Goal: Transaction & Acquisition: Register for event/course

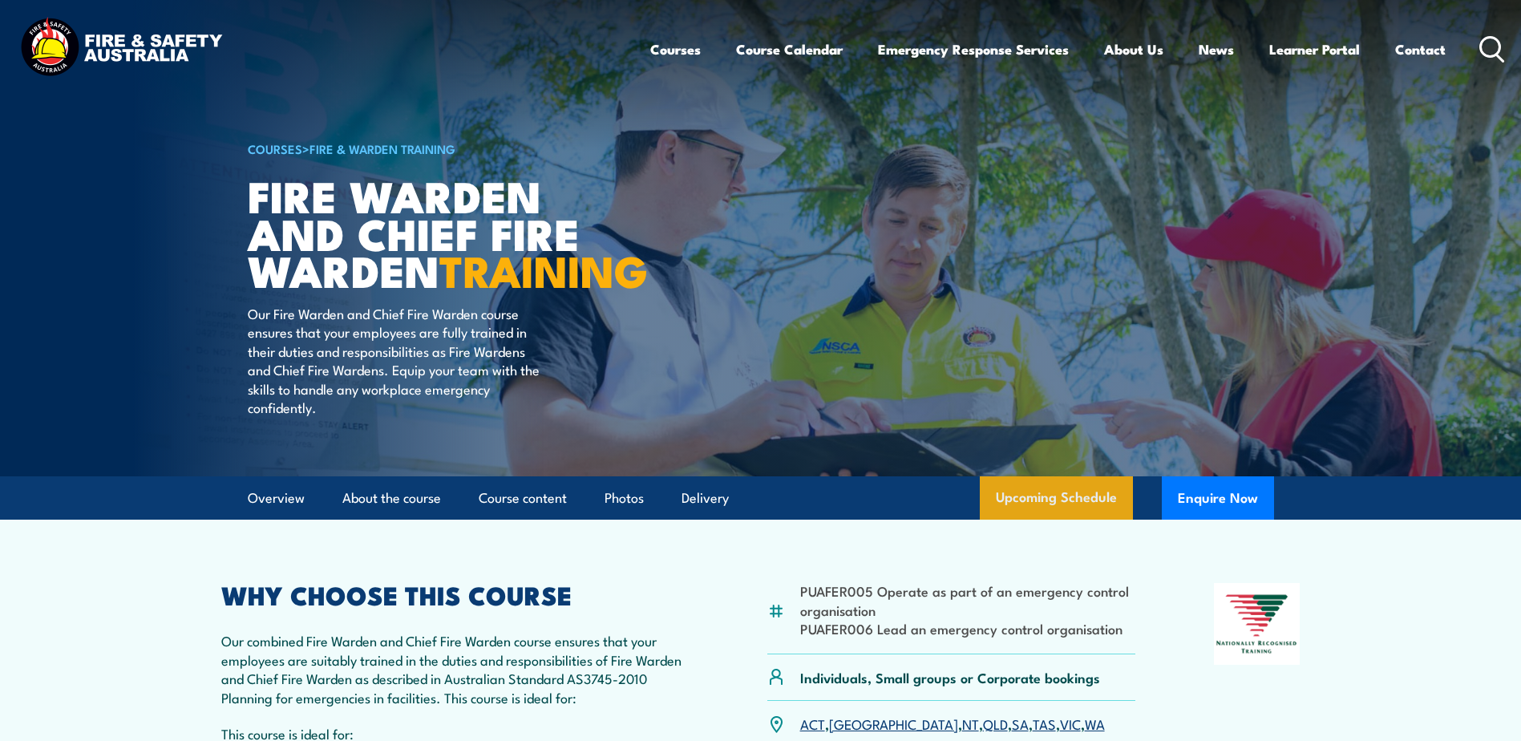
click at [1076, 520] on link "Upcoming Schedule" at bounding box center [1056, 497] width 153 height 43
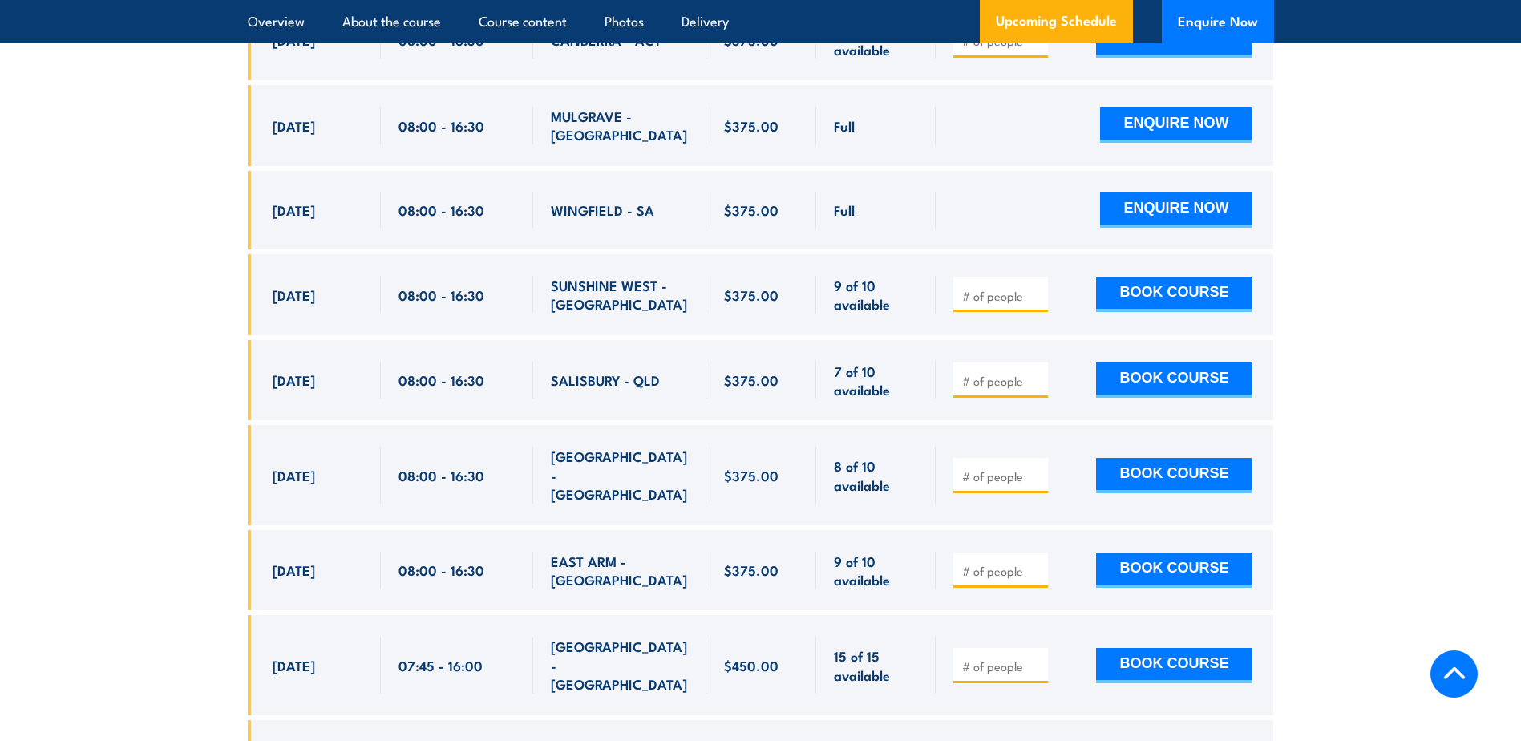
scroll to position [4043, 0]
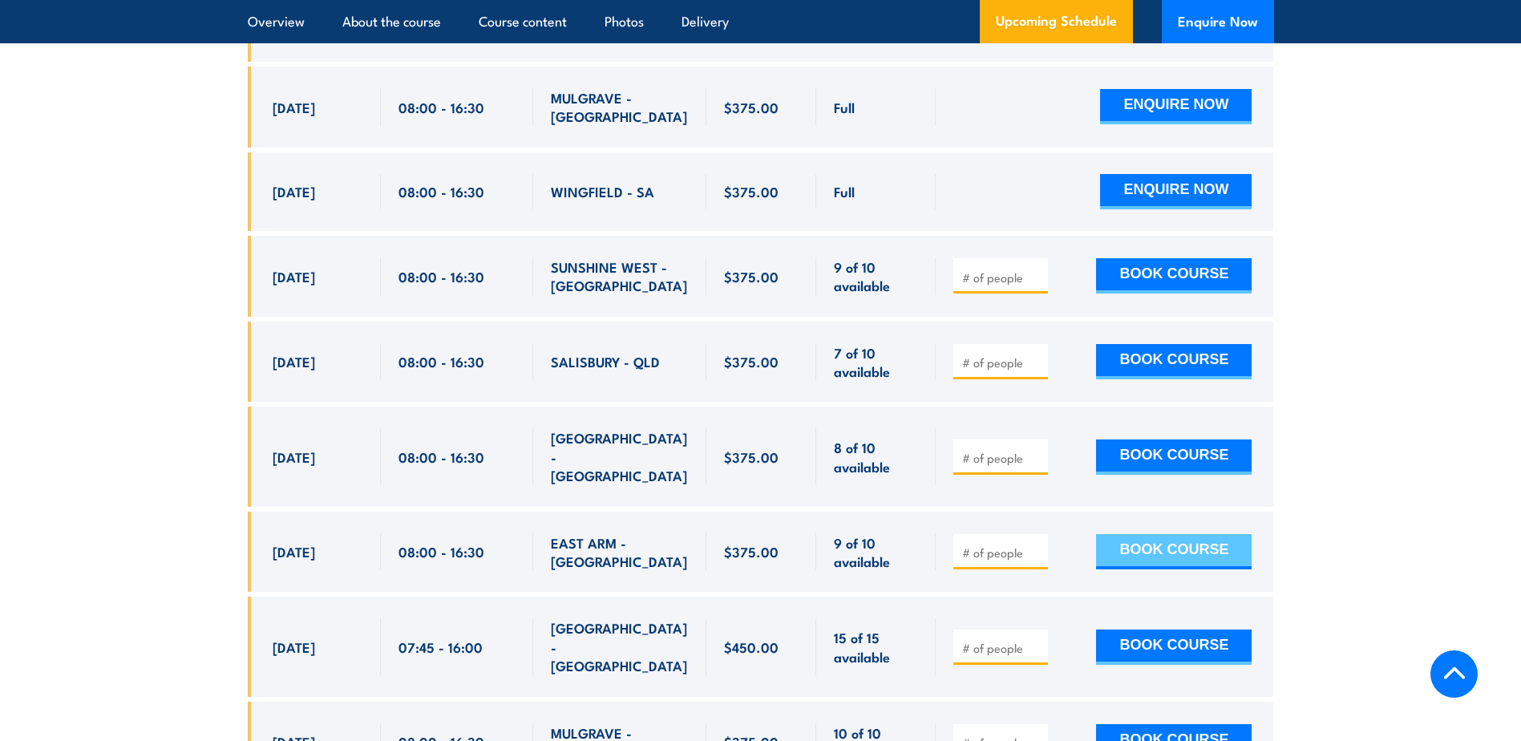
click at [1211, 534] on button "BOOK COURSE" at bounding box center [1174, 551] width 156 height 35
type input "1"
click at [1178, 534] on button "BOOK COURSE" at bounding box center [1174, 551] width 156 height 35
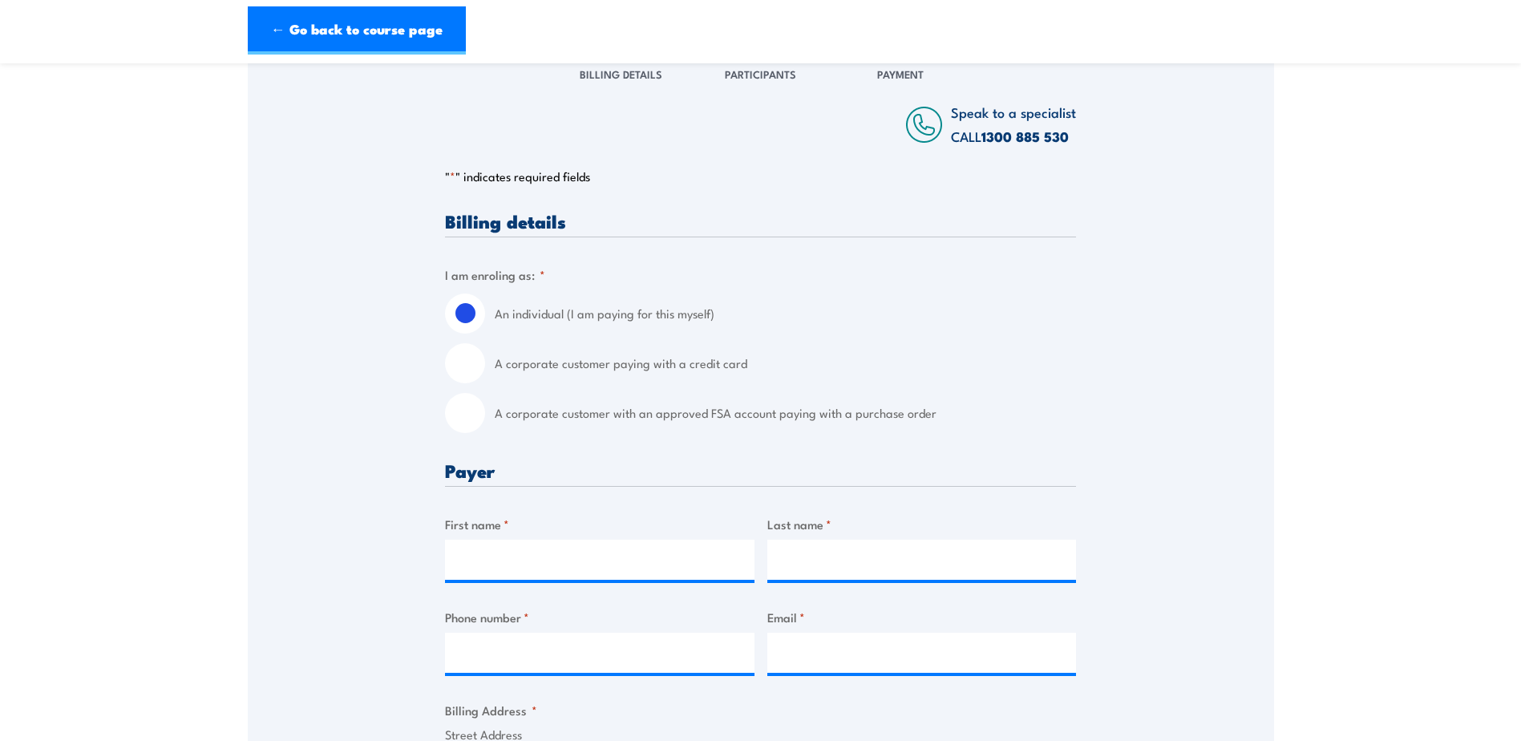
scroll to position [241, 0]
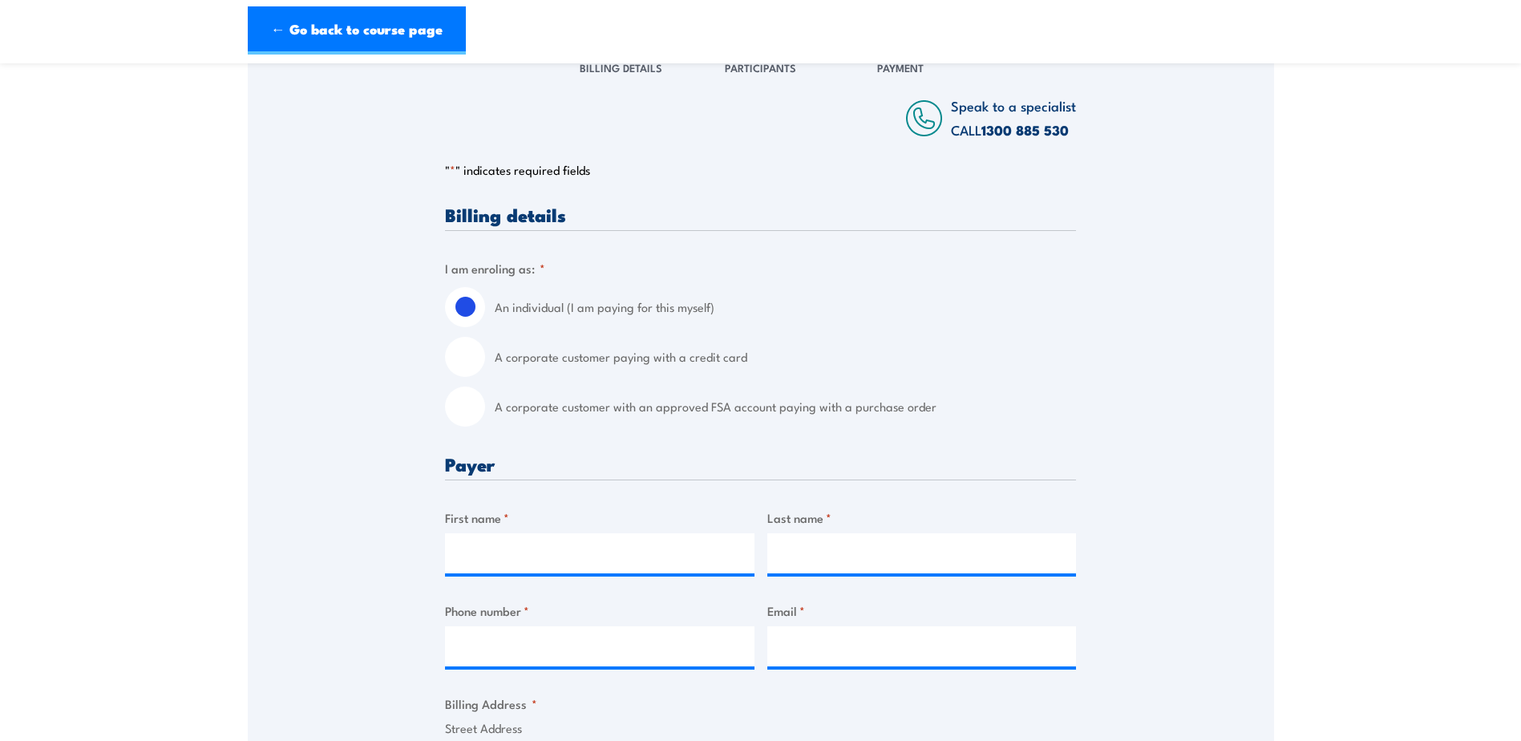
click at [465, 407] on input "A corporate customer with an approved FSA account paying with a purchase order" at bounding box center [465, 407] width 40 height 40
radio input "true"
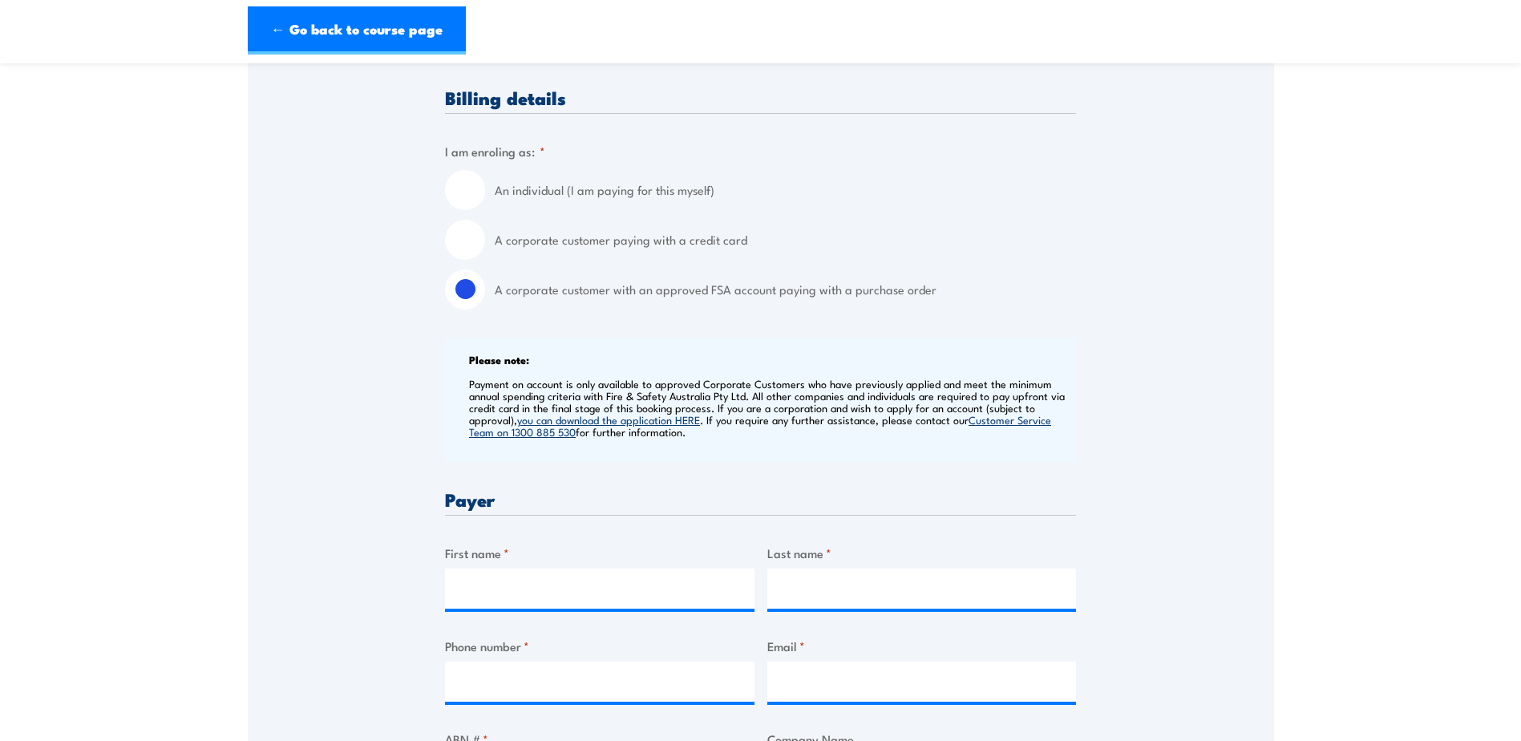
scroll to position [321, 0]
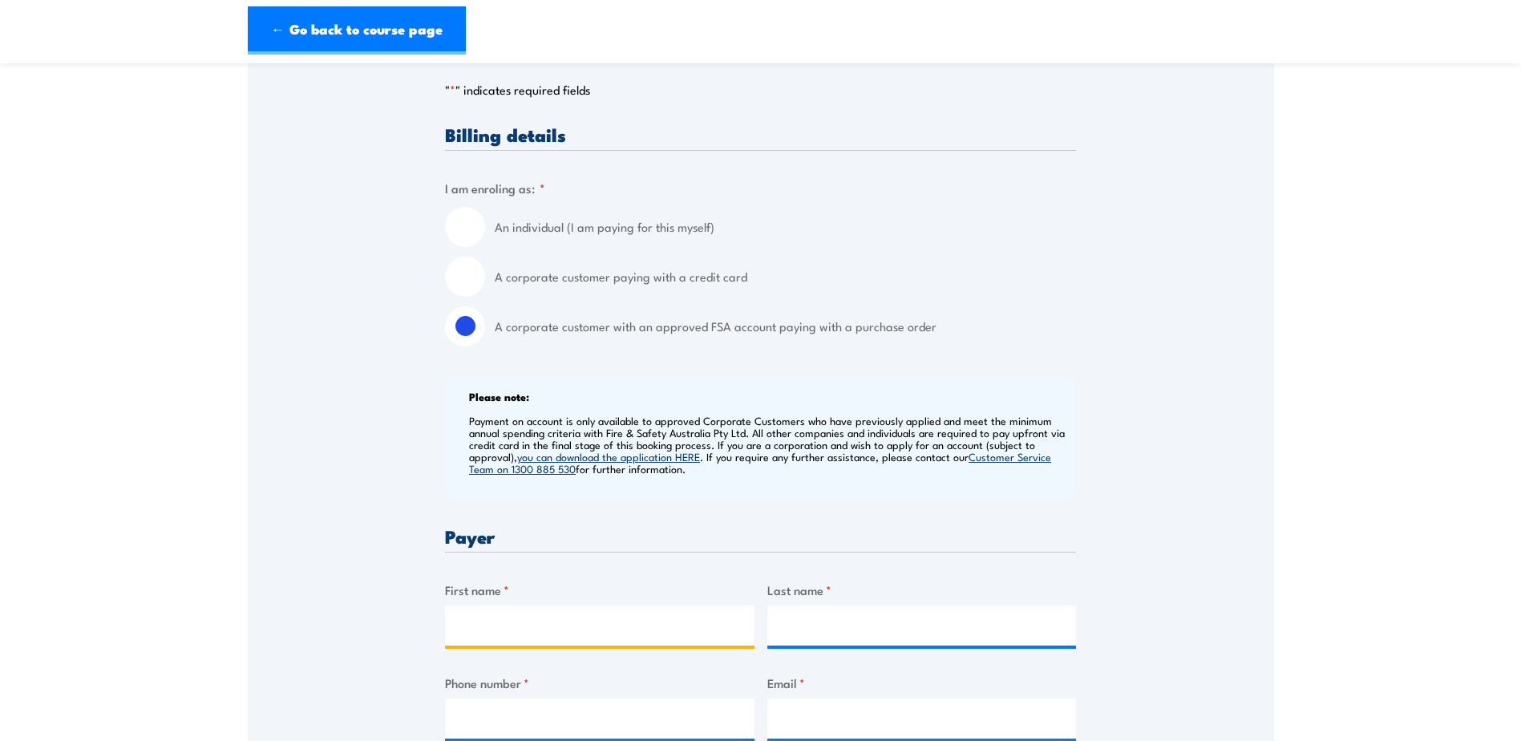
click at [544, 625] on input "First name *" at bounding box center [600, 625] width 310 height 40
type input "Nik"
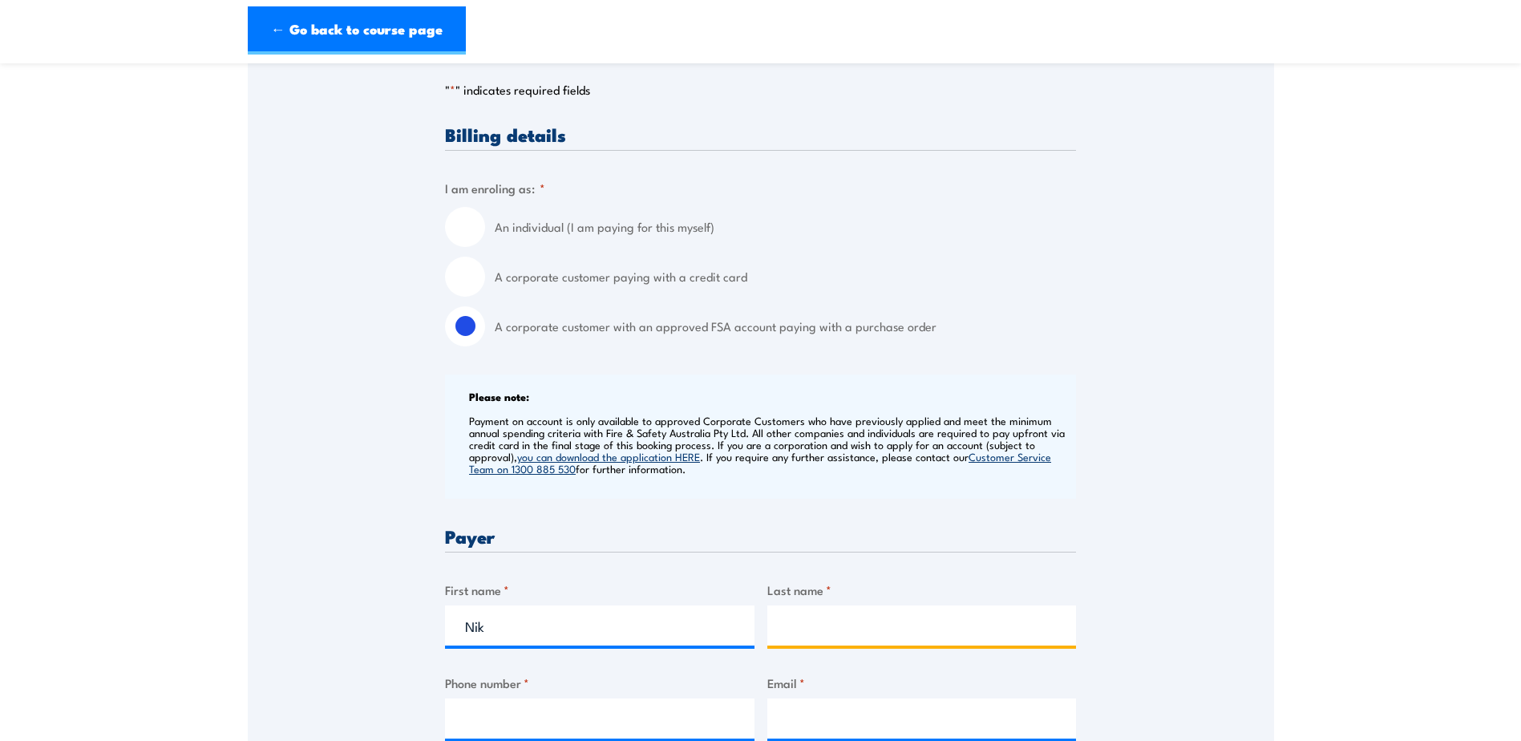
click at [808, 628] on input "Last name *" at bounding box center [922, 625] width 310 height 40
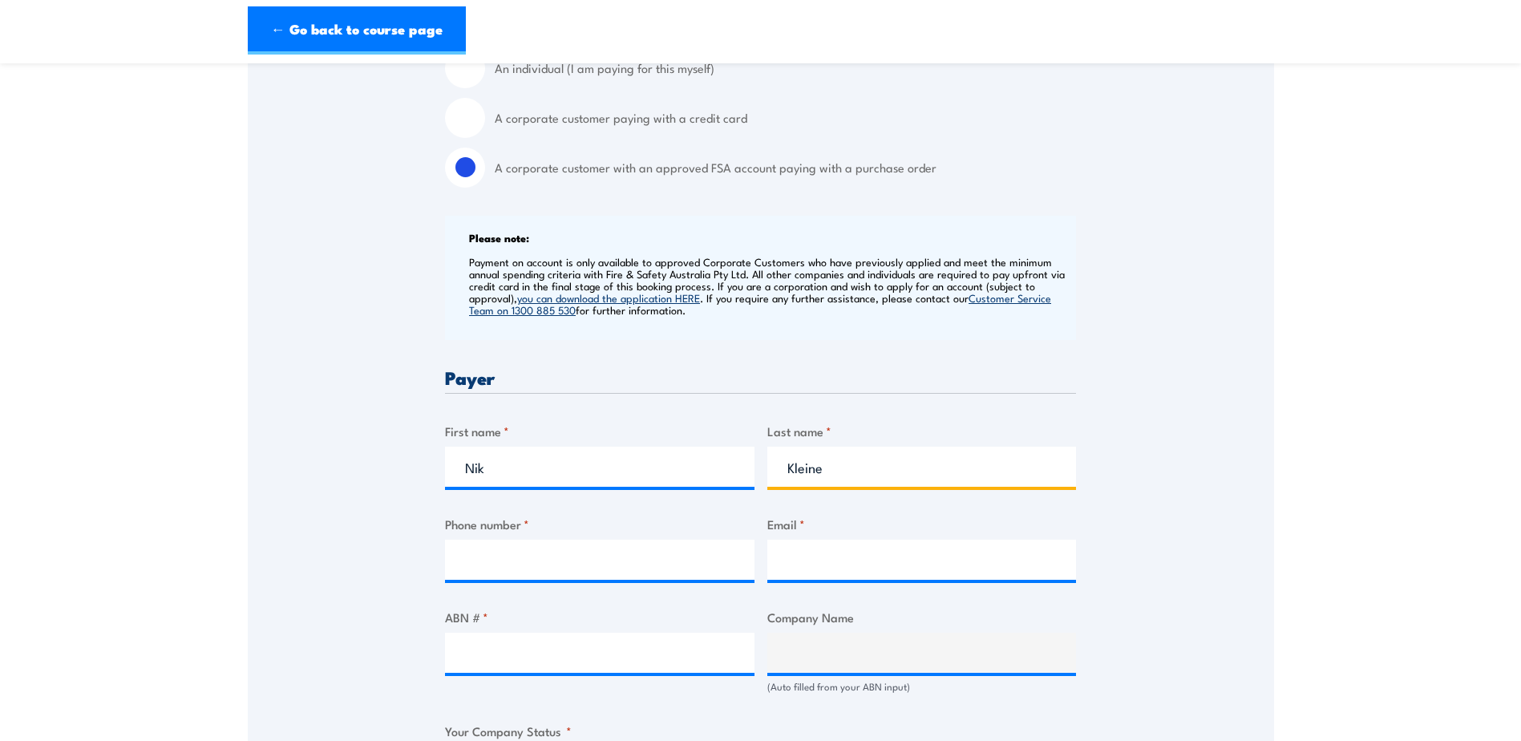
scroll to position [481, 0]
type input "Kleine"
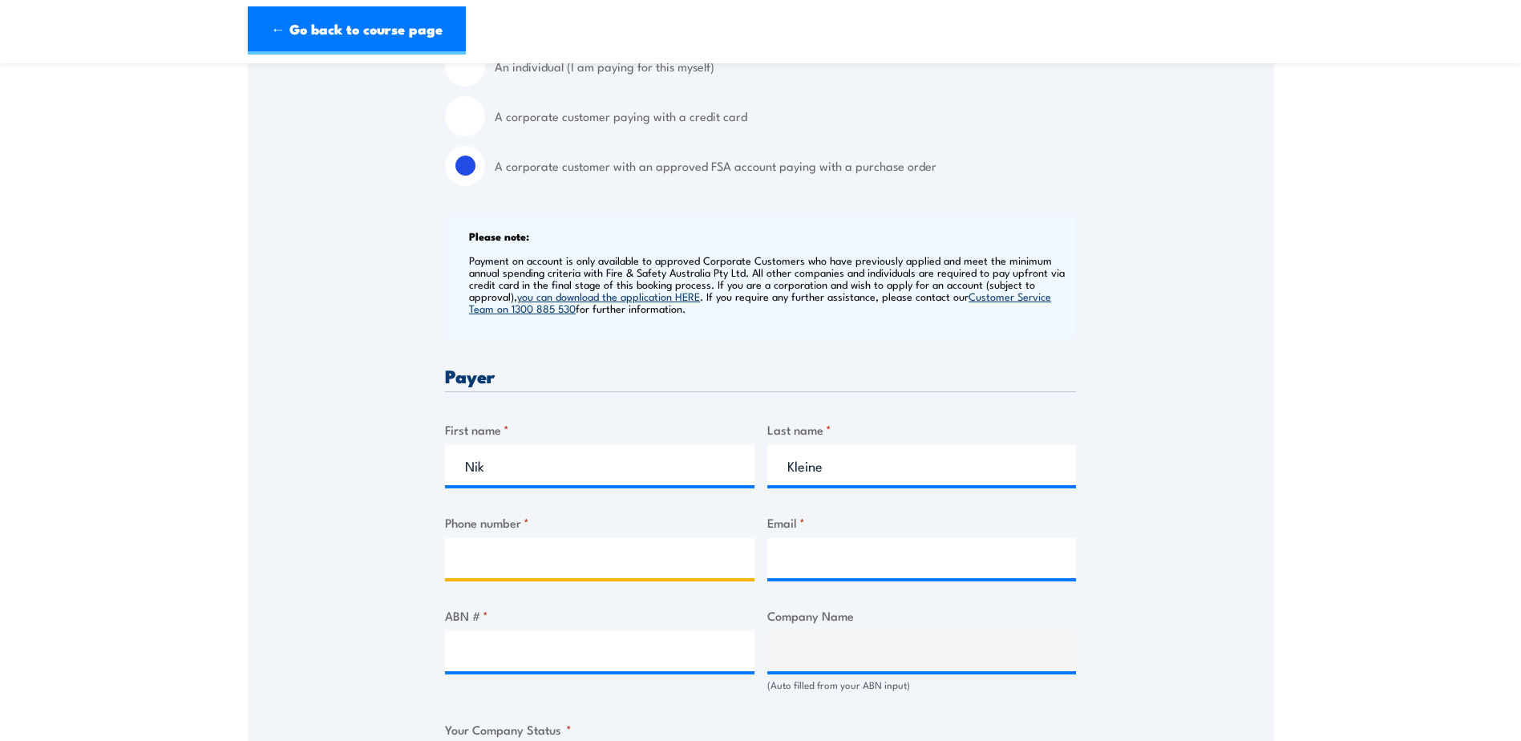
click at [551, 548] on input "Phone number *" at bounding box center [600, 558] width 310 height 40
type input "0889803681"
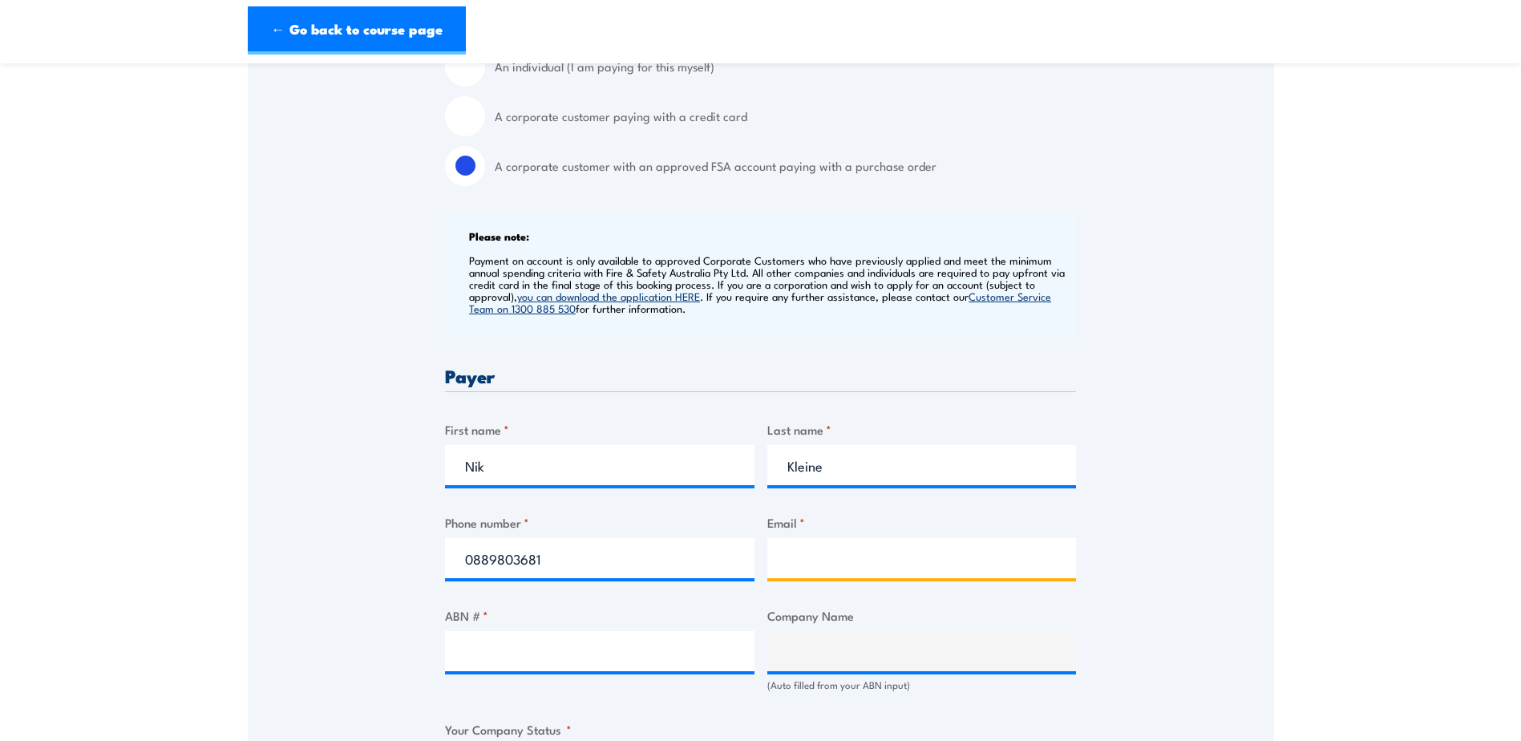
click at [818, 552] on input "Email *" at bounding box center [922, 558] width 310 height 40
type input "n"
type input "[EMAIL_ADDRESS][DOMAIN_NAME]"
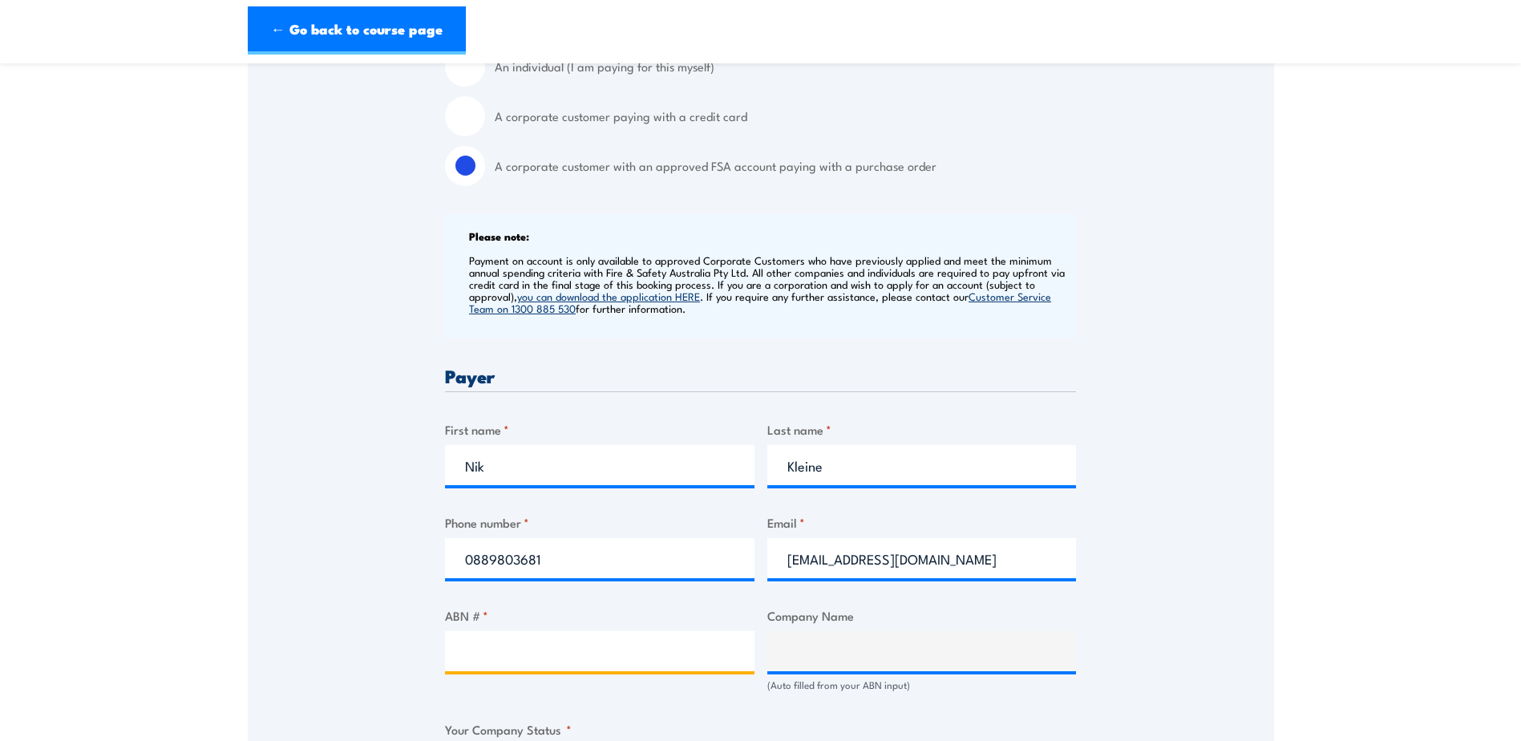
click at [602, 653] on input "ABN # *" at bounding box center [600, 651] width 310 height 40
type input "11503313301"
type input "CITY OF [GEOGRAPHIC_DATA]"
radio input "true"
type input "11503313301"
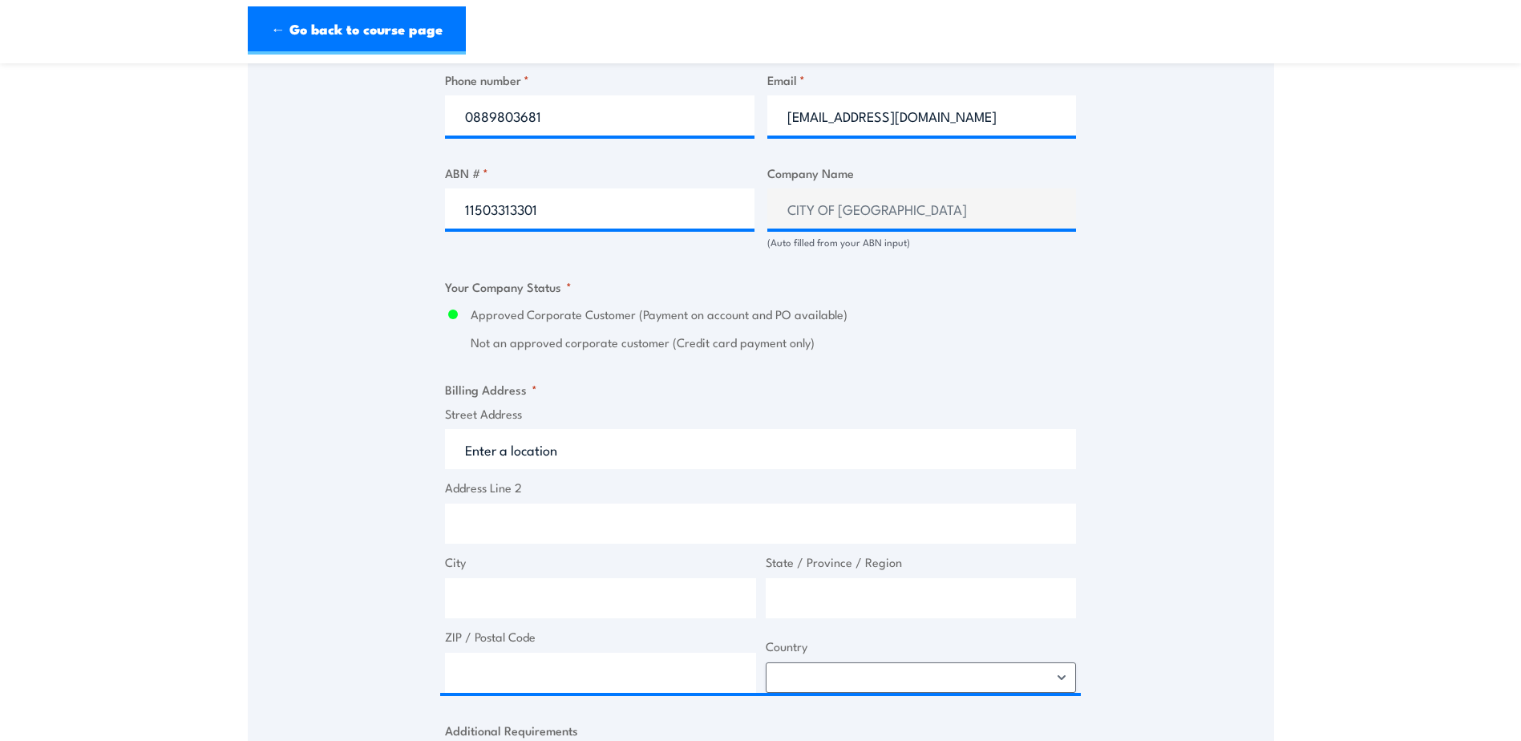
scroll to position [962, 0]
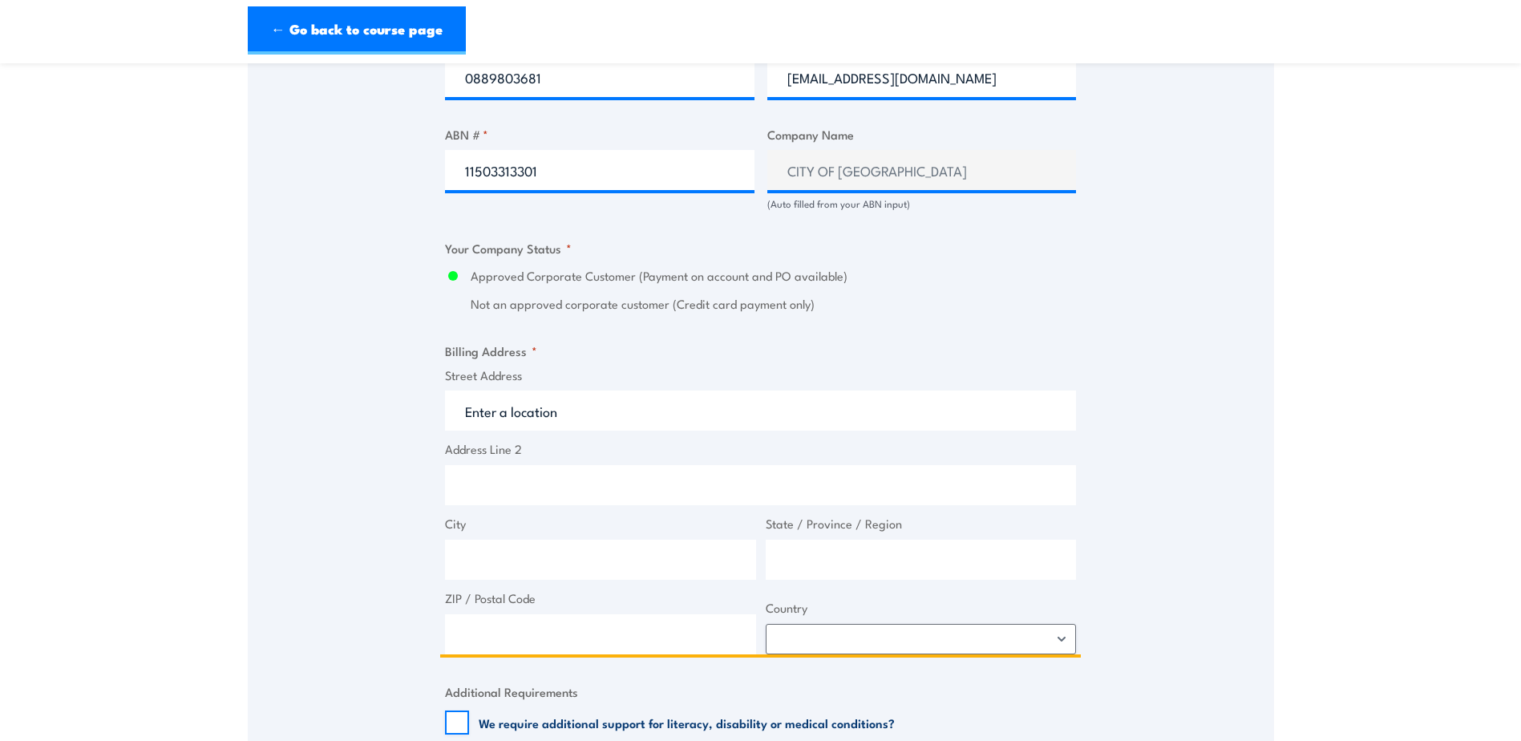
click at [598, 406] on input "Street Address" at bounding box center [760, 411] width 631 height 40
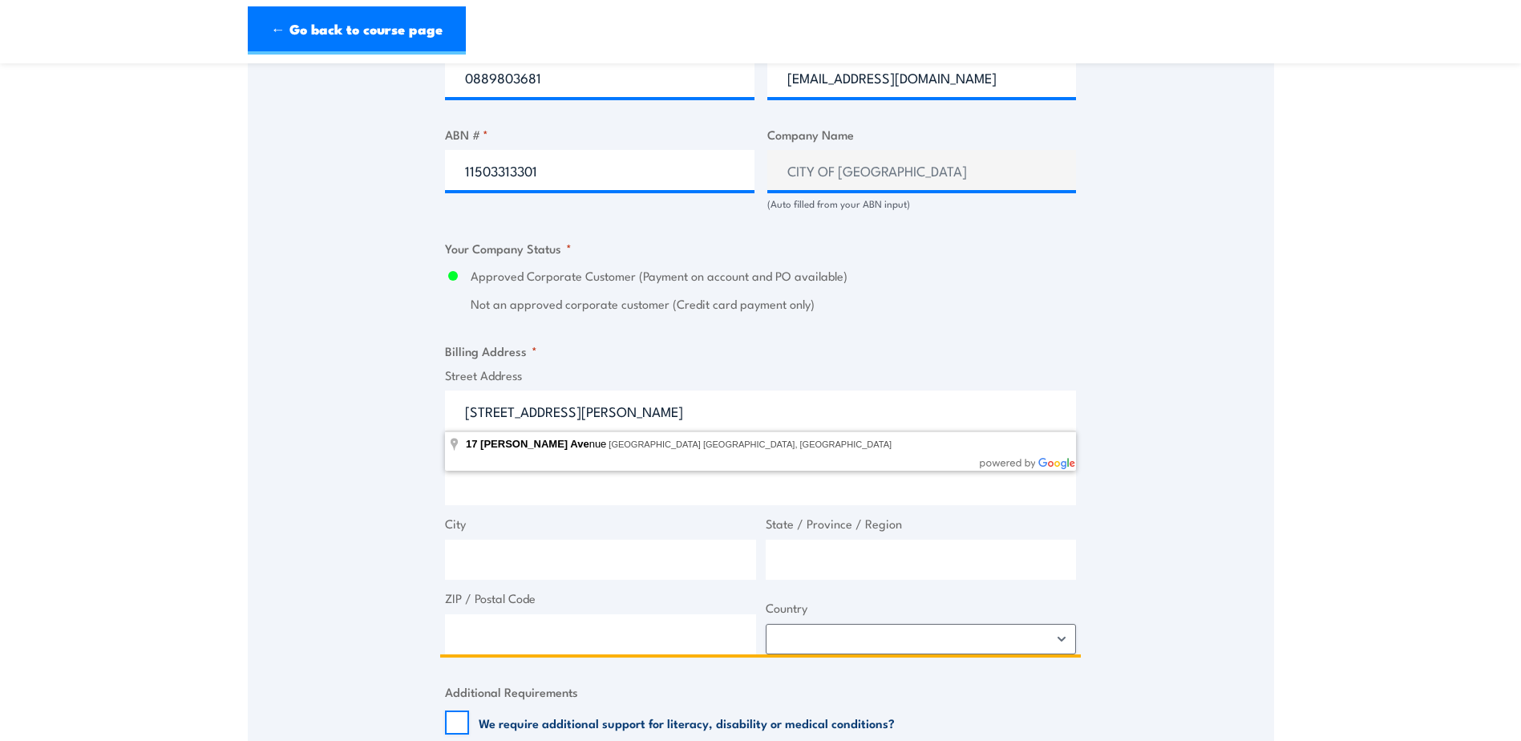
type input "[STREET_ADDRESS][PERSON_NAME]"
click at [558, 494] on input "Address Line 2" at bounding box center [760, 485] width 631 height 40
click at [508, 566] on input "City" at bounding box center [600, 560] width 311 height 40
type input "[GEOGRAPHIC_DATA]"
click at [783, 564] on input "State / Province / Region" at bounding box center [921, 560] width 311 height 40
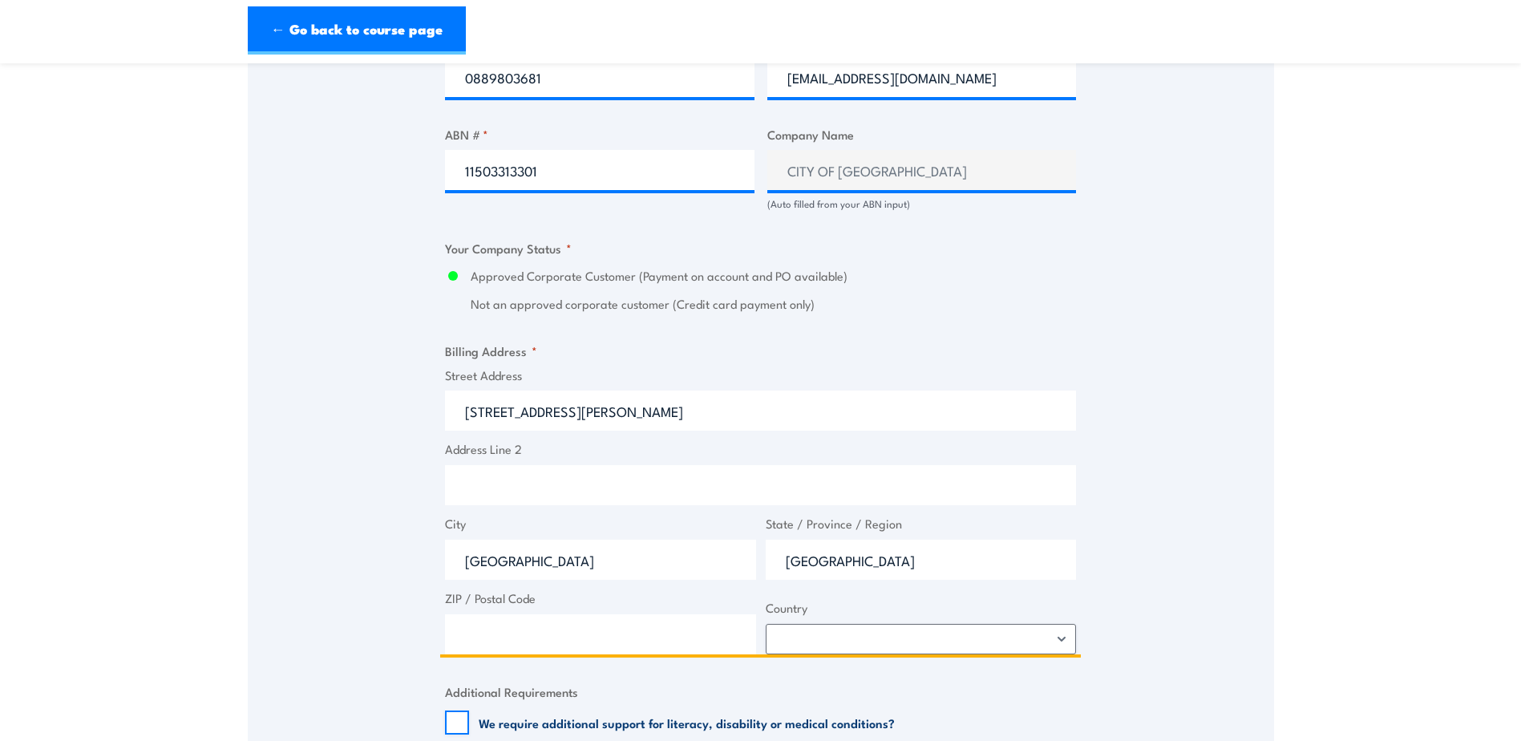
type input "[GEOGRAPHIC_DATA]"
click at [599, 628] on input "ZIP / Postal Code" at bounding box center [600, 634] width 311 height 40
type input "0800"
click at [1060, 639] on select "[GEOGRAPHIC_DATA] [GEOGRAPHIC_DATA] [GEOGRAPHIC_DATA] [US_STATE] [GEOGRAPHIC_DA…" at bounding box center [921, 639] width 311 height 30
select select "[GEOGRAPHIC_DATA]"
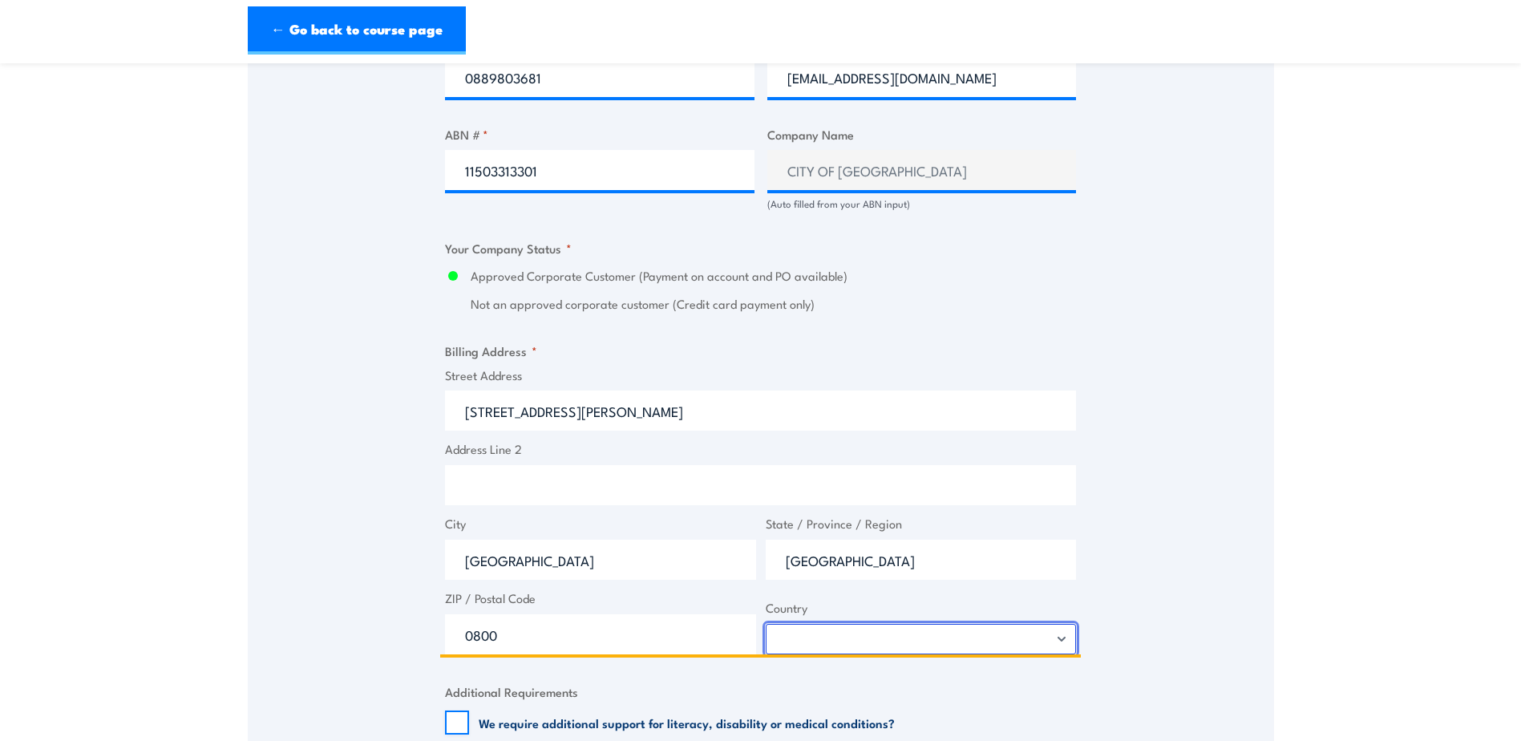
click at [766, 624] on select "[GEOGRAPHIC_DATA] [GEOGRAPHIC_DATA] [GEOGRAPHIC_DATA] [US_STATE] [GEOGRAPHIC_DA…" at bounding box center [921, 639] width 311 height 30
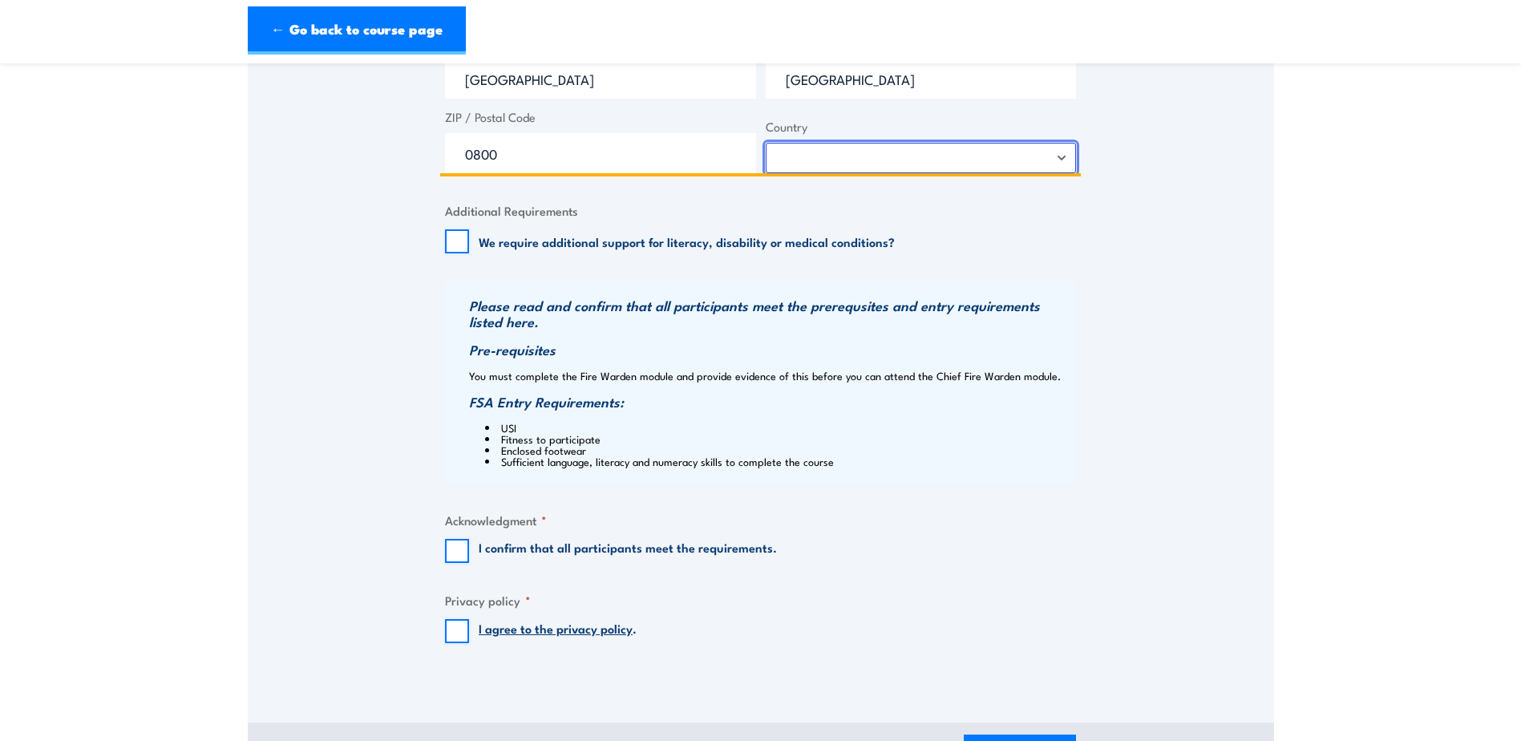
scroll to position [1363, 0]
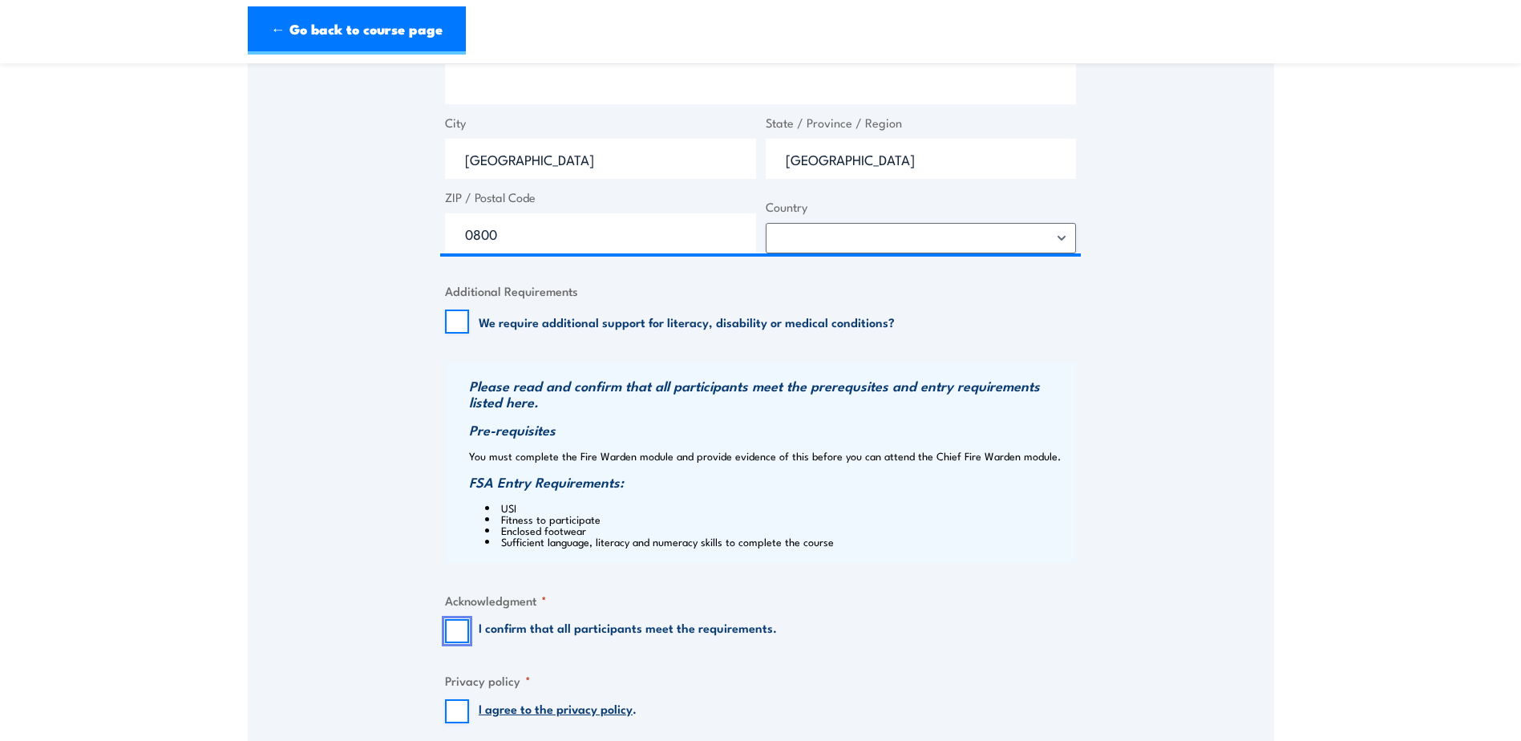
click at [463, 629] on input "I confirm that all participants meet the requirements." at bounding box center [457, 631] width 24 height 24
checkbox input "true"
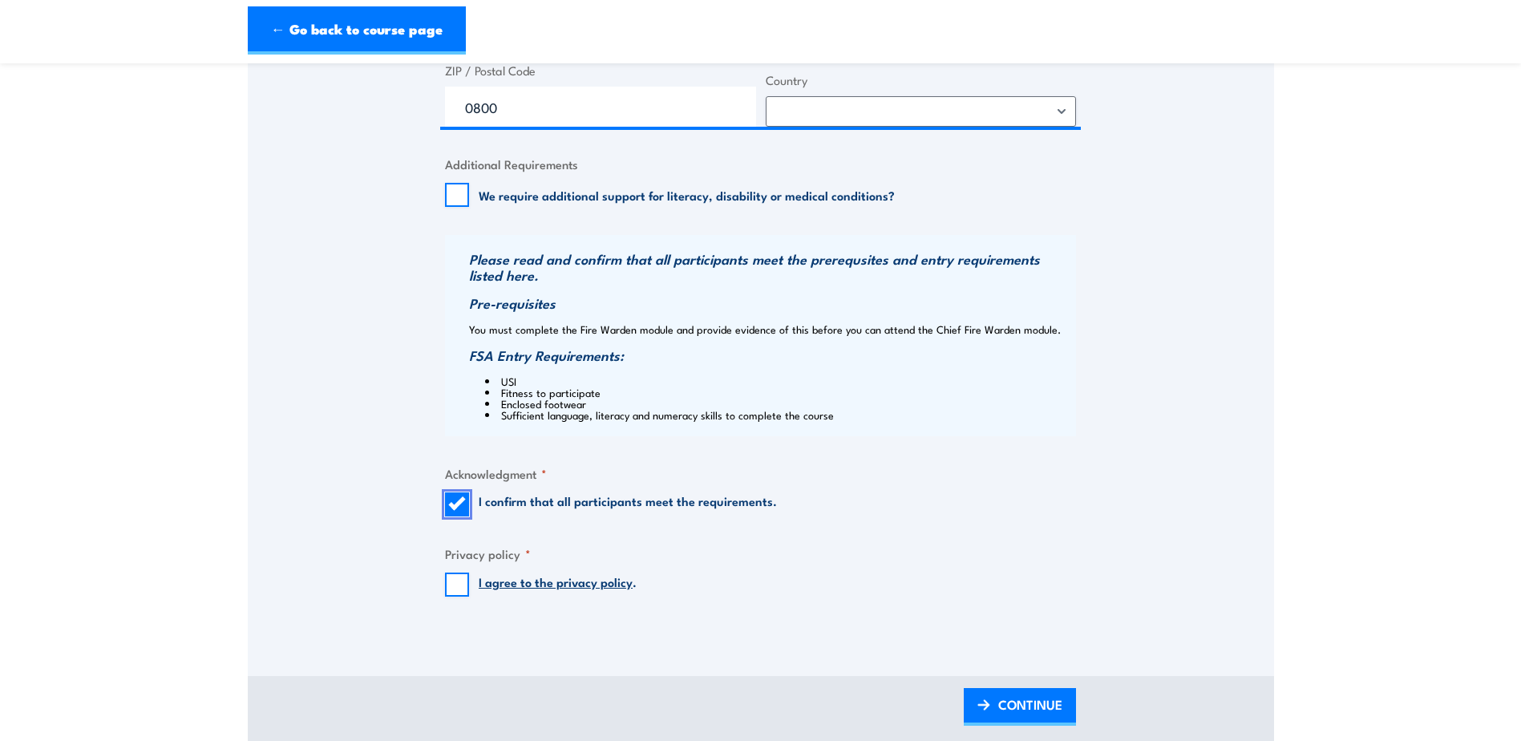
scroll to position [1524, 0]
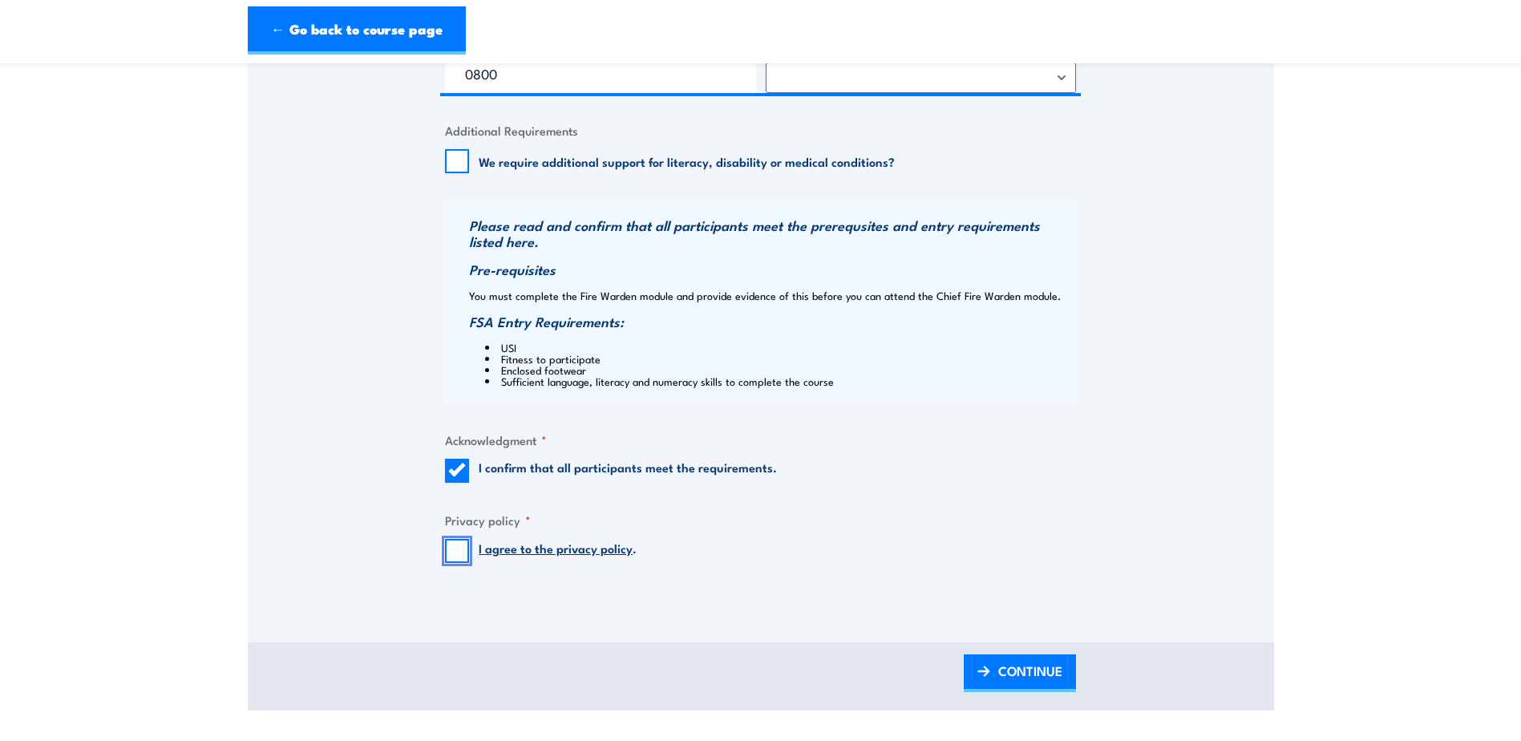
click at [459, 547] on input "I agree to the privacy policy ." at bounding box center [457, 551] width 24 height 24
checkbox input "true"
click at [993, 670] on link "CONTINUE" at bounding box center [1020, 673] width 112 height 38
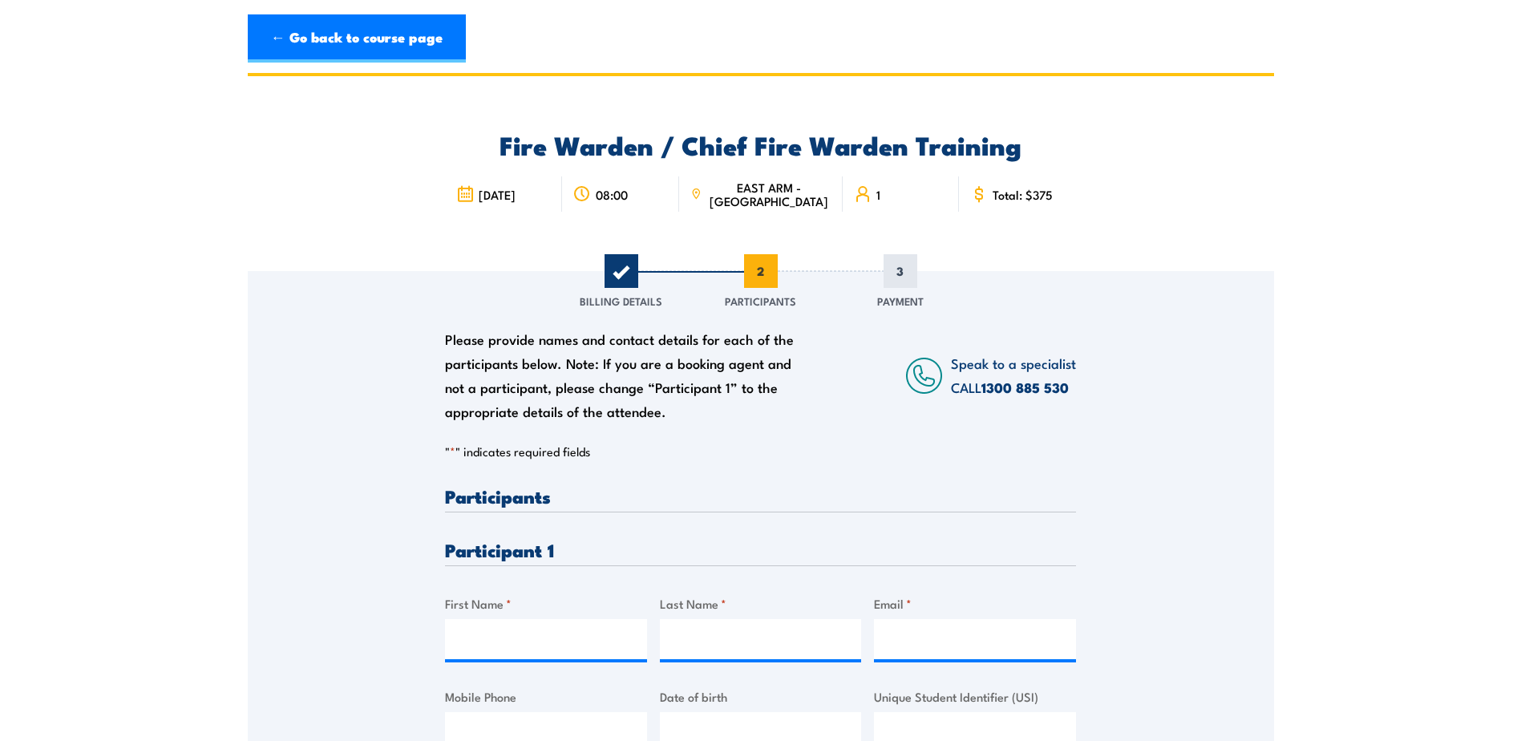
scroll to position [0, 0]
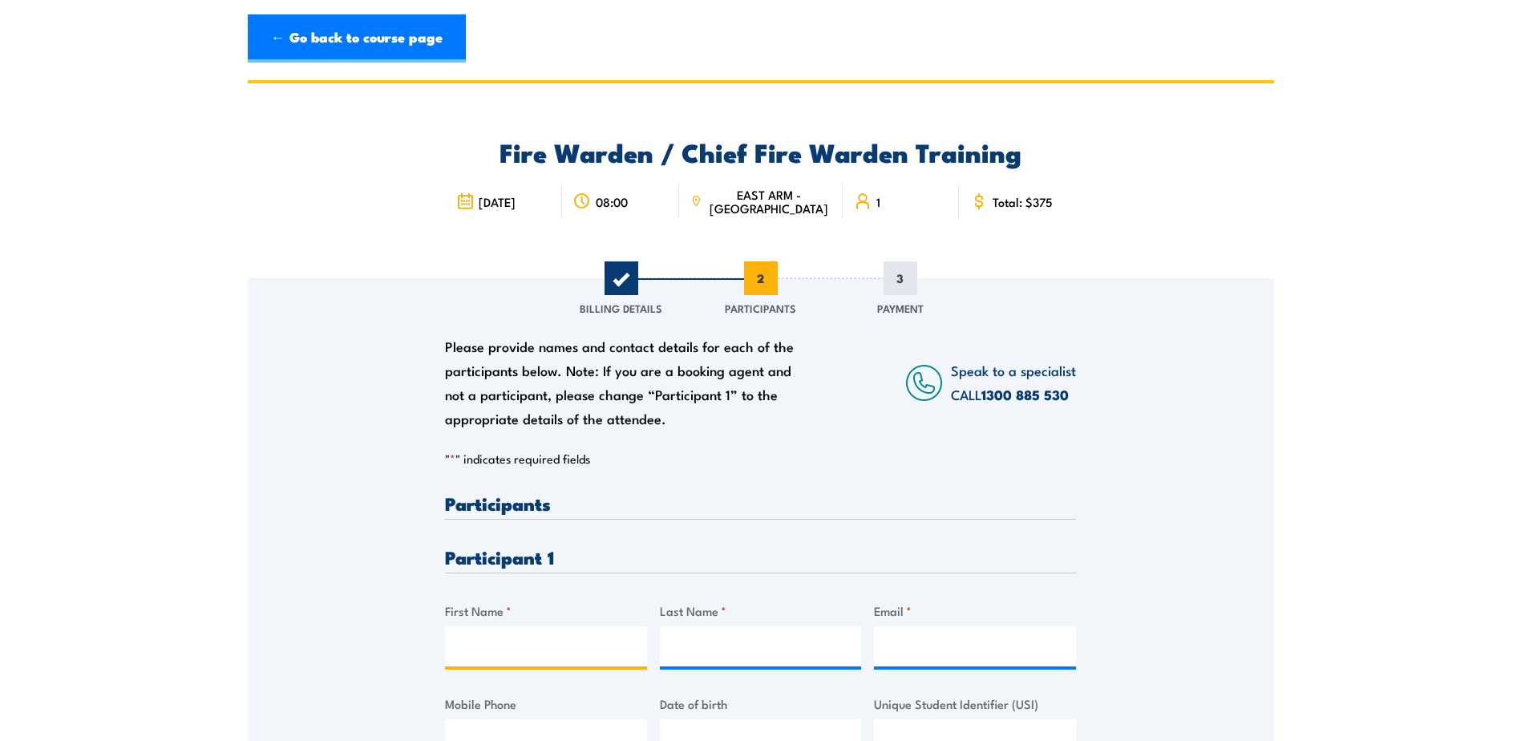
click at [549, 646] on input "First Name *" at bounding box center [546, 646] width 202 height 40
type input "Nik"
type input "Kleine"
type input "[EMAIL_ADDRESS][DOMAIN_NAME]"
type input "0889803681"
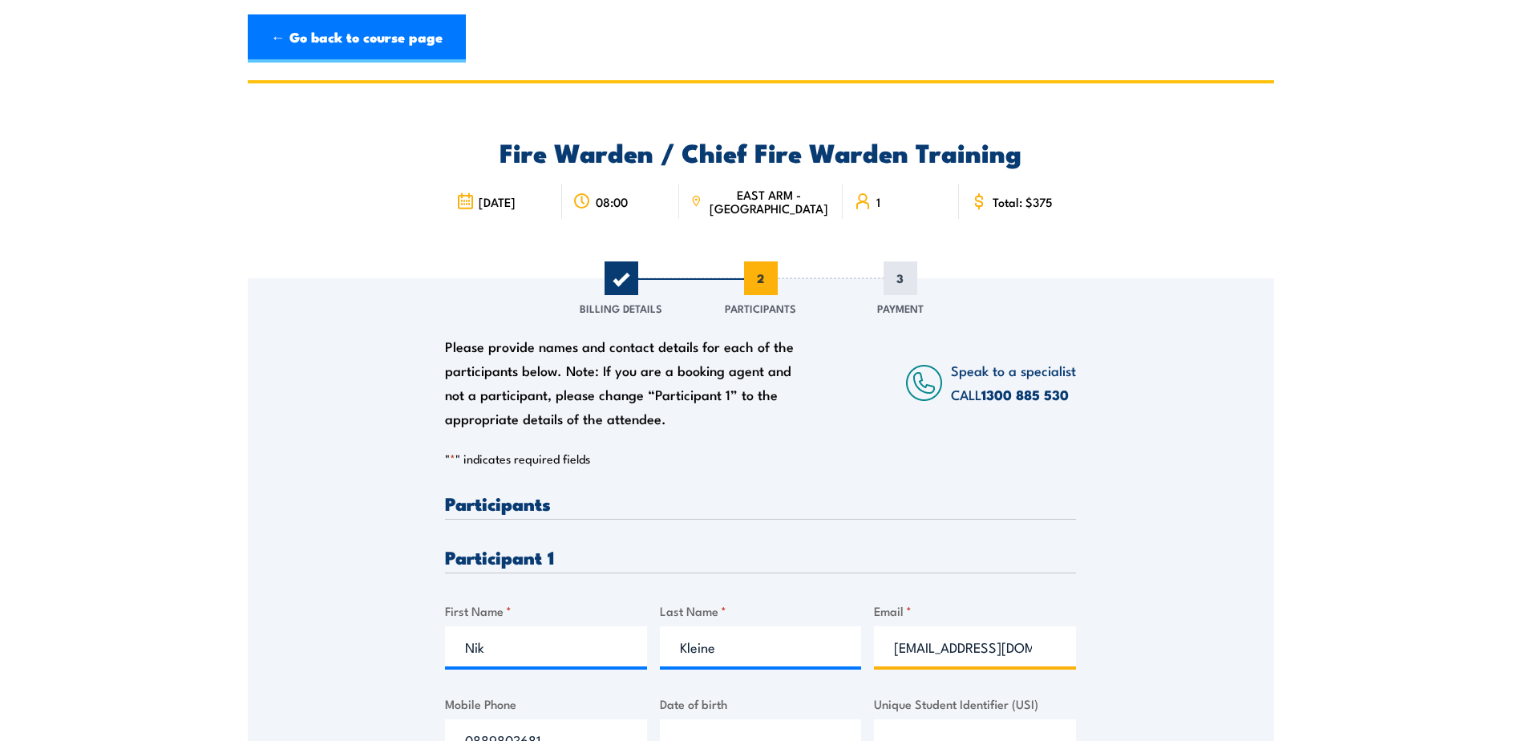
click at [1057, 650] on input "[EMAIL_ADDRESS][DOMAIN_NAME]" at bounding box center [975, 646] width 202 height 40
click at [1046, 643] on input "[EMAIL_ADDRESS][DOMAIN_NAME]" at bounding box center [975, 646] width 202 height 40
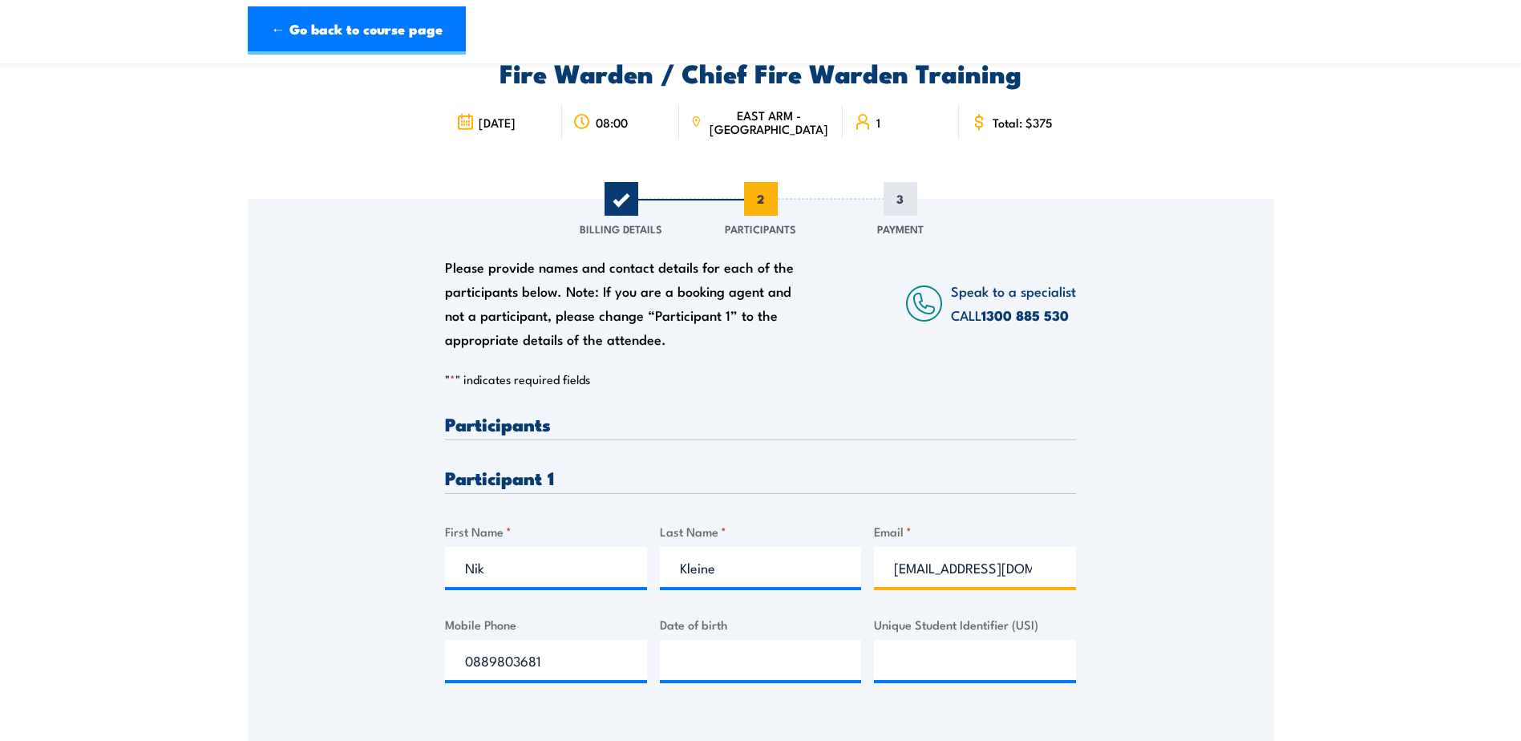
scroll to position [80, 0]
type input "[EMAIL_ADDRESS][DOMAIN_NAME]"
click at [609, 662] on input "0889803681" at bounding box center [546, 659] width 202 height 40
type input "0"
type input "0438001359"
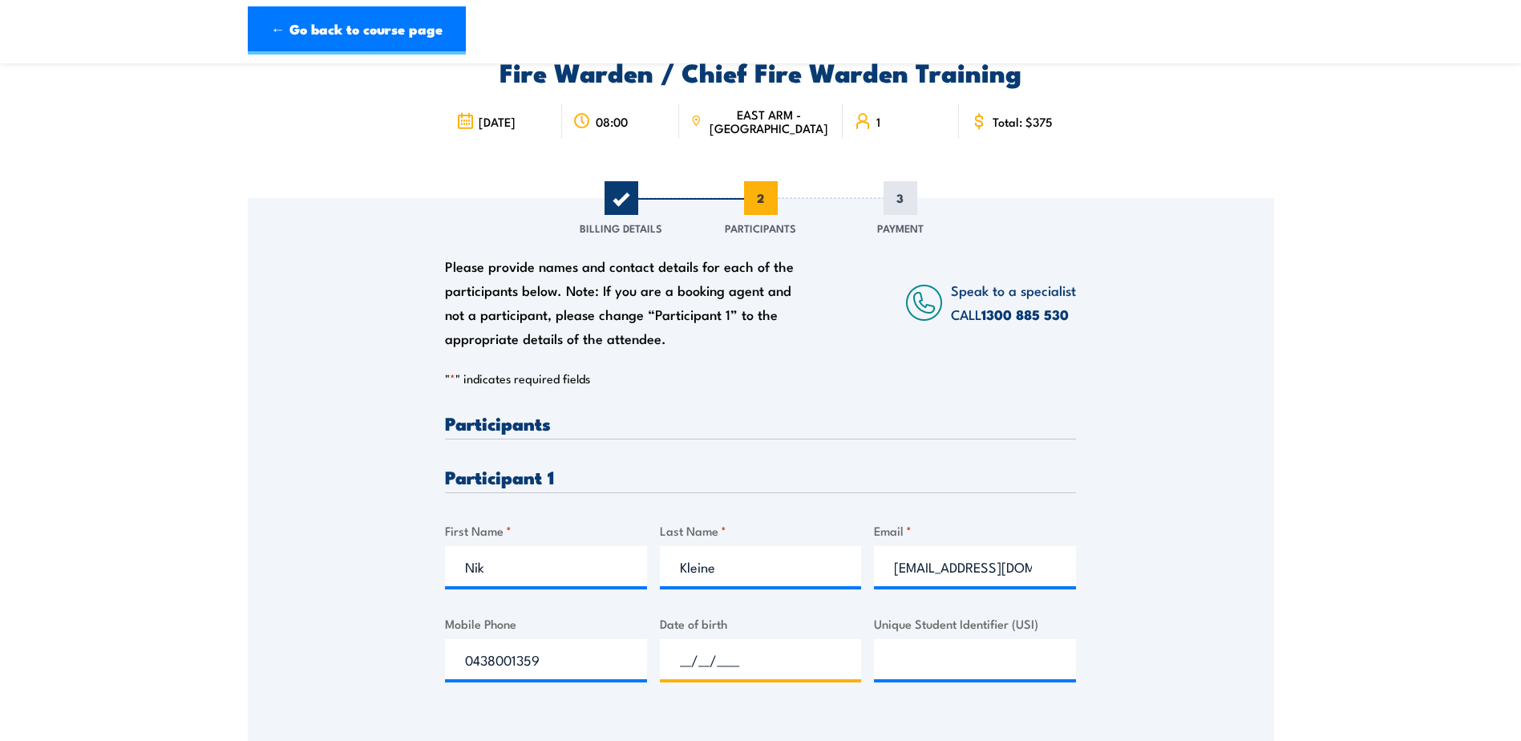
click at [720, 642] on input "__/__/____" at bounding box center [761, 659] width 202 height 40
type input "[DATE]"
click at [1002, 652] on input "Unique Student Identifier (USI)" at bounding box center [975, 659] width 202 height 40
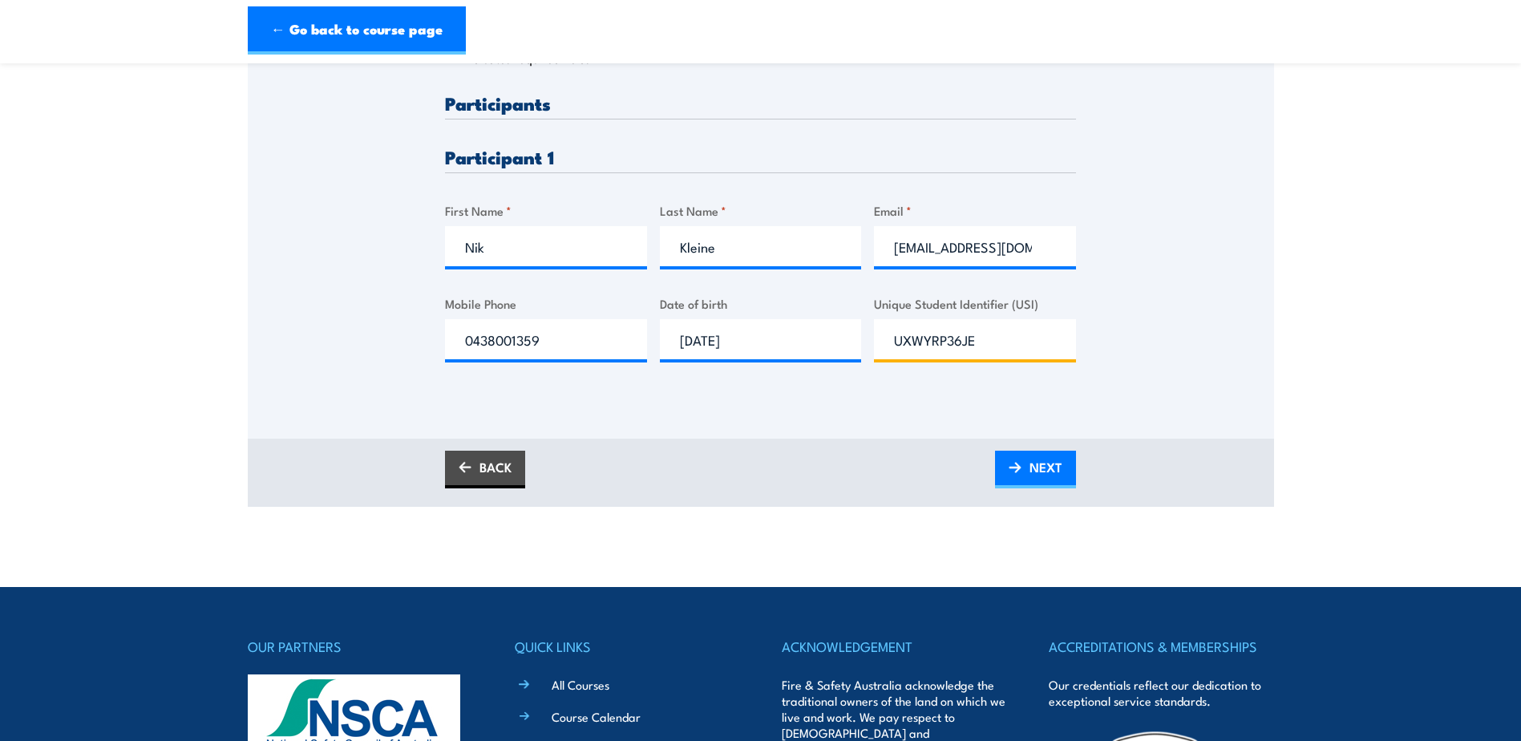
scroll to position [401, 0]
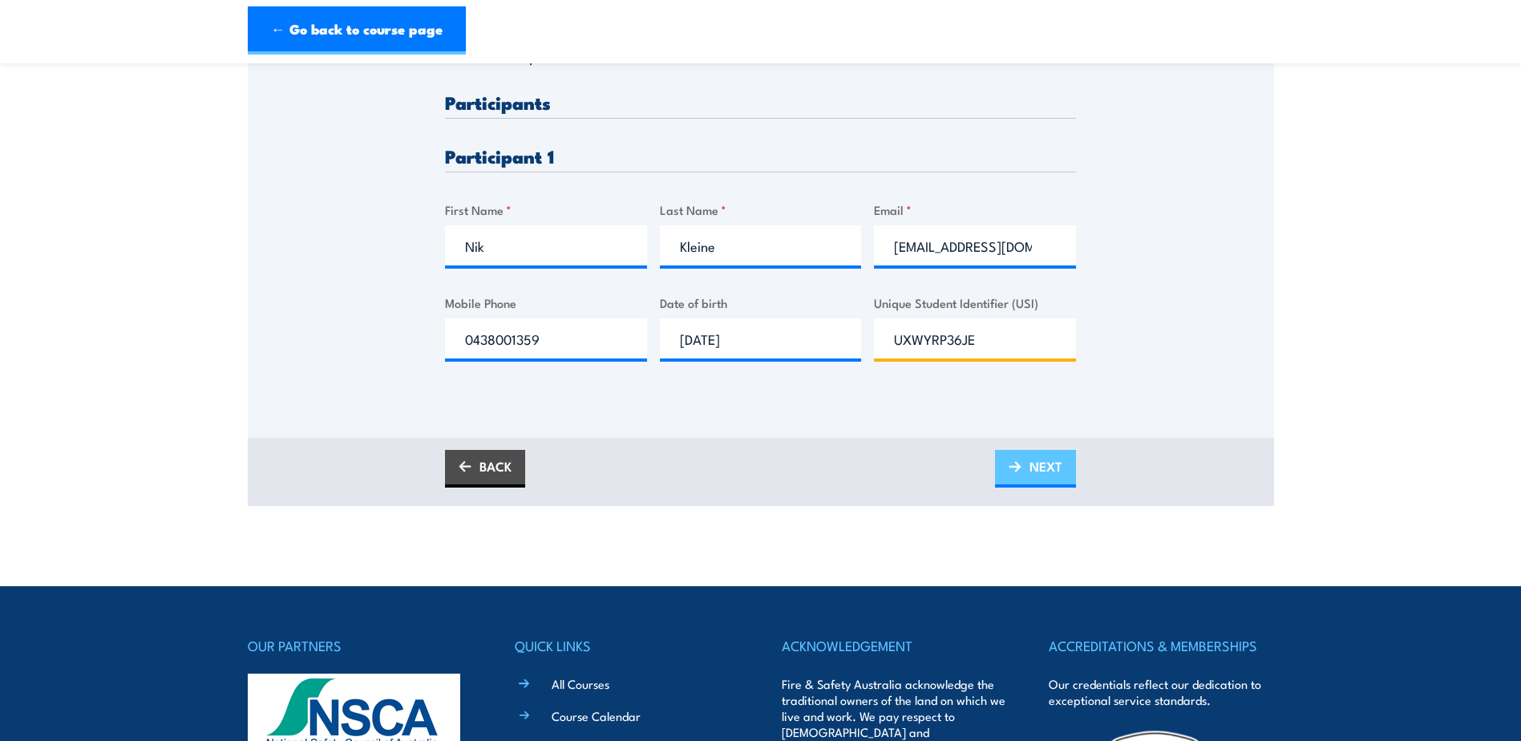
type input "UXWYRP36JE"
click at [1038, 477] on span "NEXT" at bounding box center [1046, 466] width 33 height 42
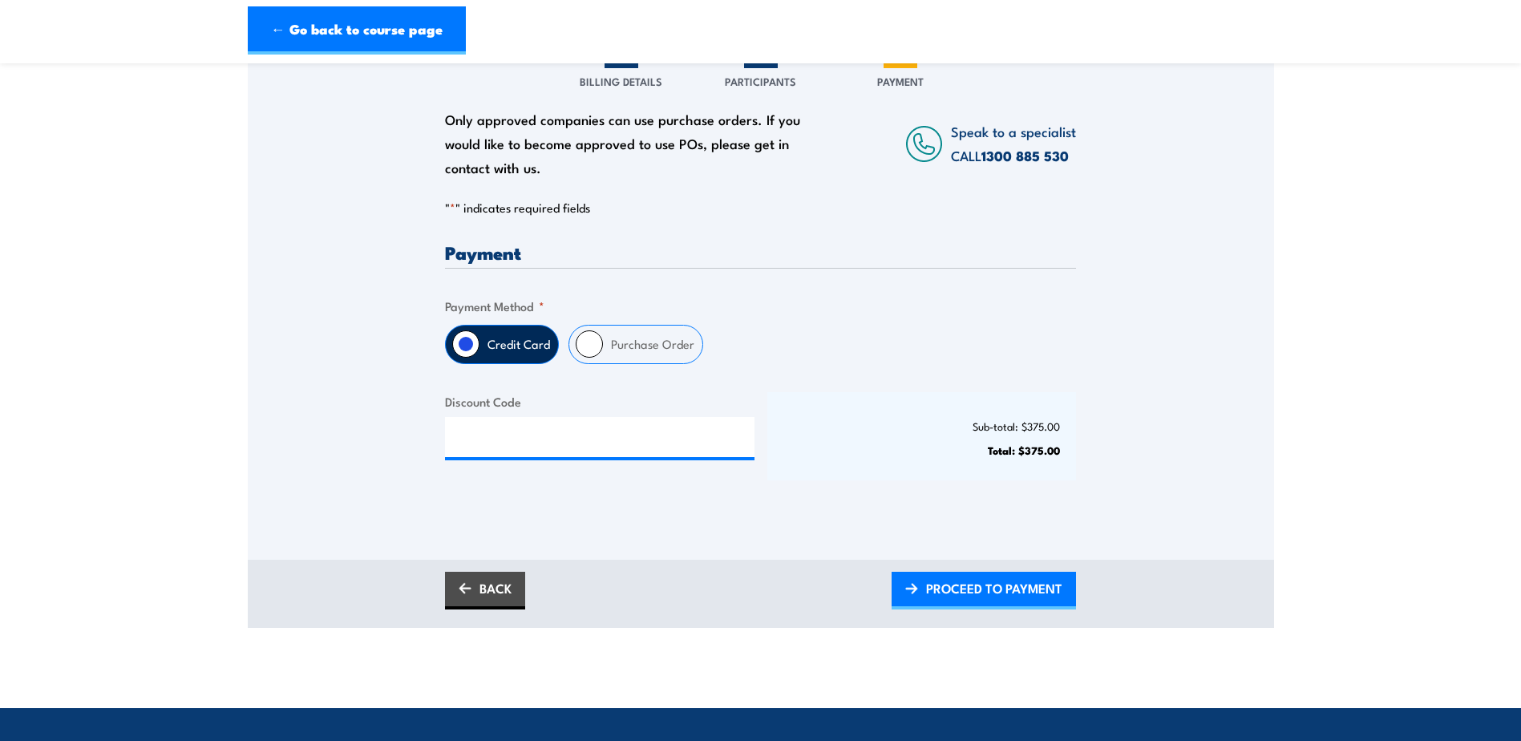
scroll to position [241, 0]
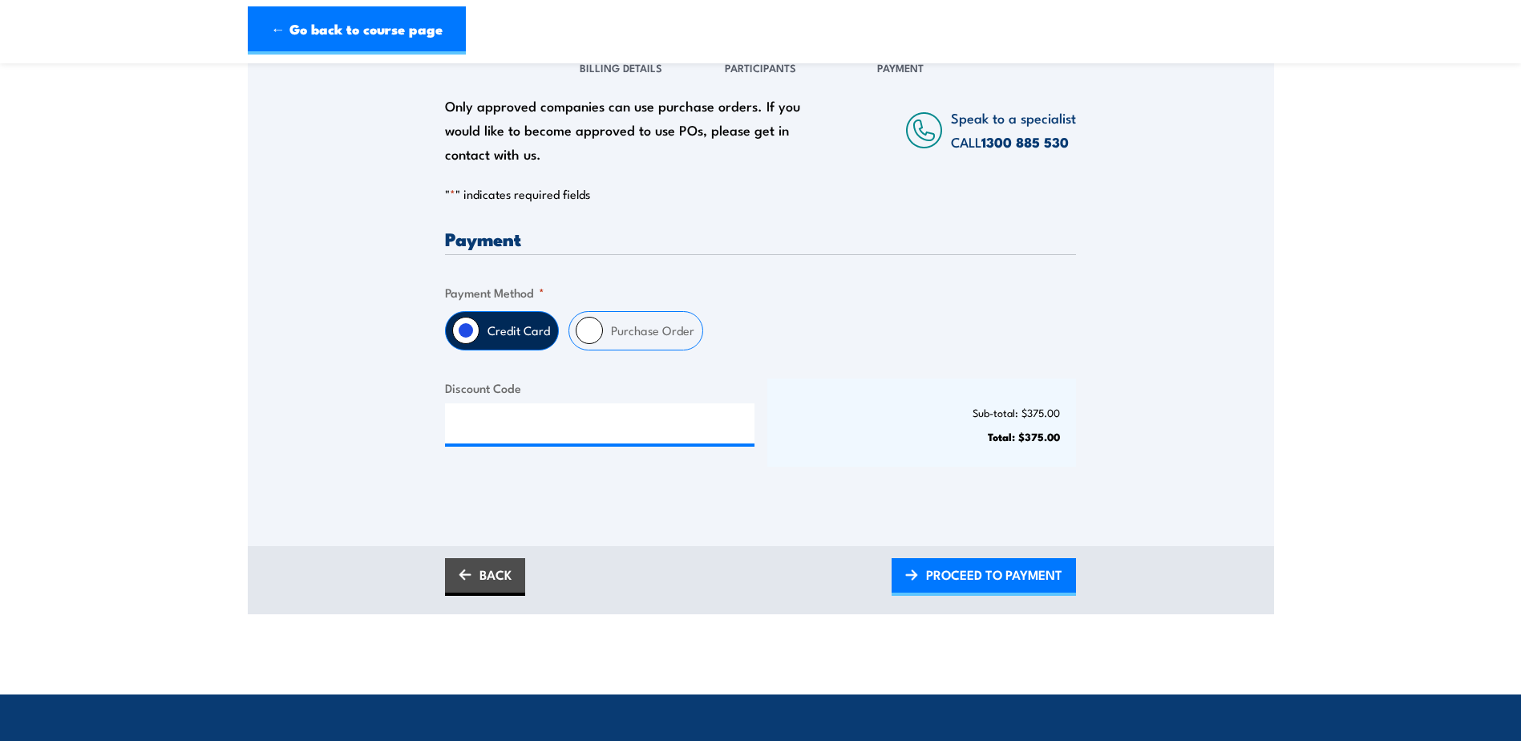
drag, startPoint x: 590, startPoint y: 329, endPoint x: 590, endPoint y: 346, distance: 17.6
click at [590, 329] on input "Purchase Order" at bounding box center [589, 330] width 27 height 27
radio input "true"
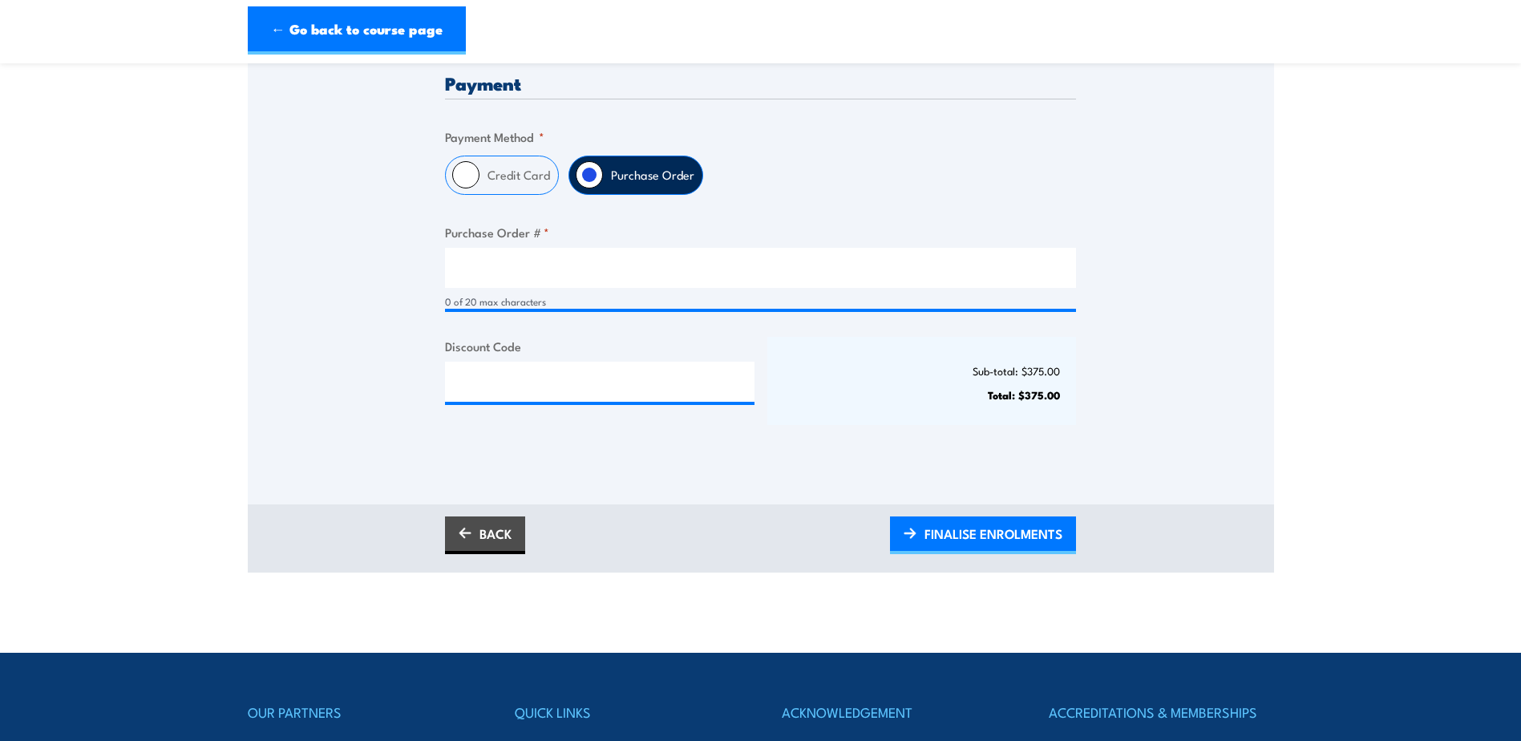
scroll to position [401, 0]
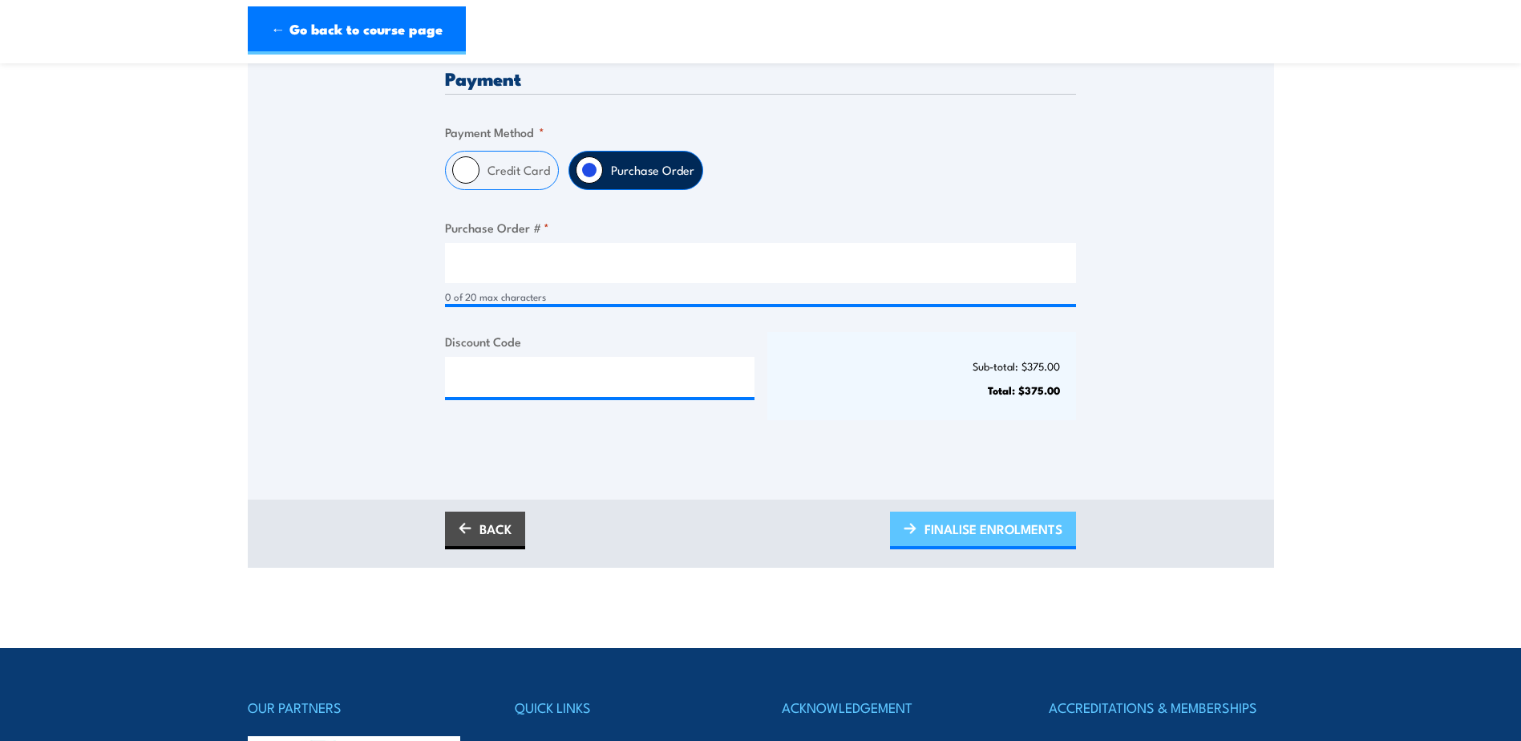
click at [985, 540] on span "FINALISE ENROLMENTS" at bounding box center [994, 529] width 138 height 42
